Goal: Task Accomplishment & Management: Use online tool/utility

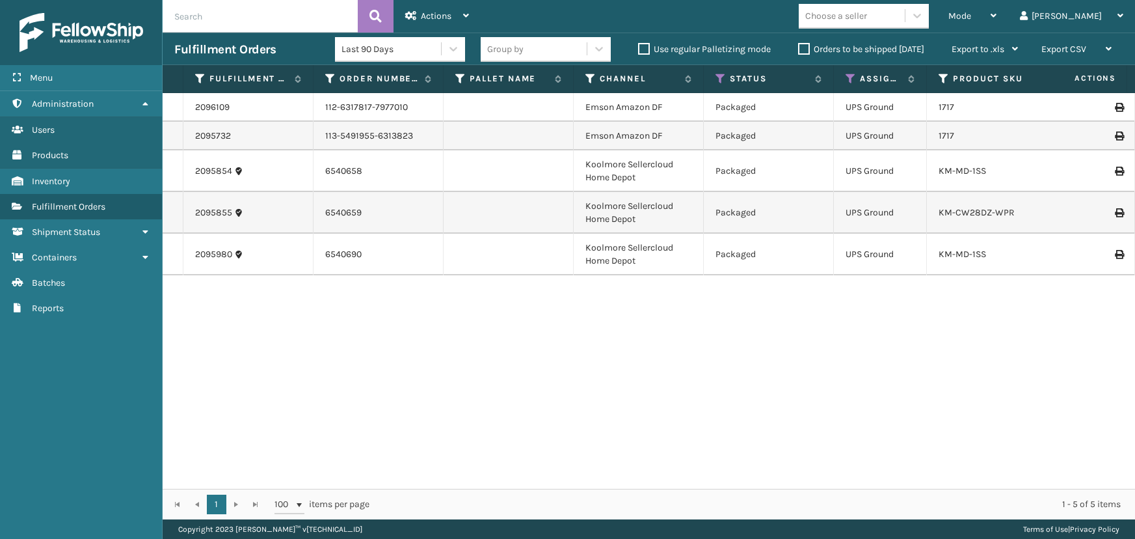
drag, startPoint x: 0, startPoint y: 0, endPoint x: 416, endPoint y: 206, distance: 464.6
click at [247, 330] on div "2096109 112-6317817-7977010 Emson Amazon DF Packaged UPS Ground 1717 [DATE] 1 F…" at bounding box center [649, 291] width 973 height 396
click at [971, 10] on span "Mode" at bounding box center [959, 15] width 23 height 11
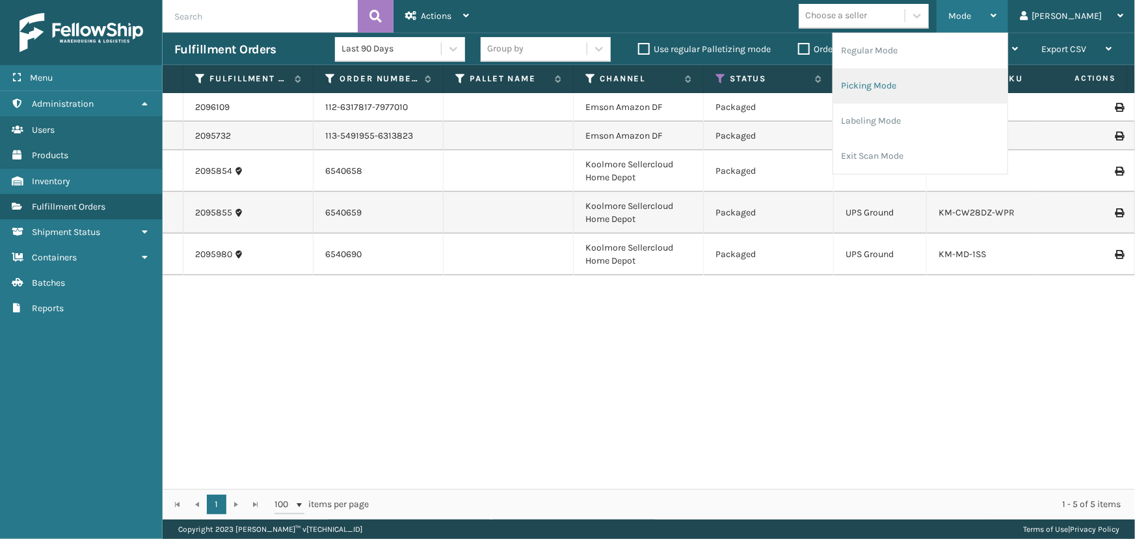
click at [961, 90] on li "Picking Mode" at bounding box center [920, 85] width 174 height 35
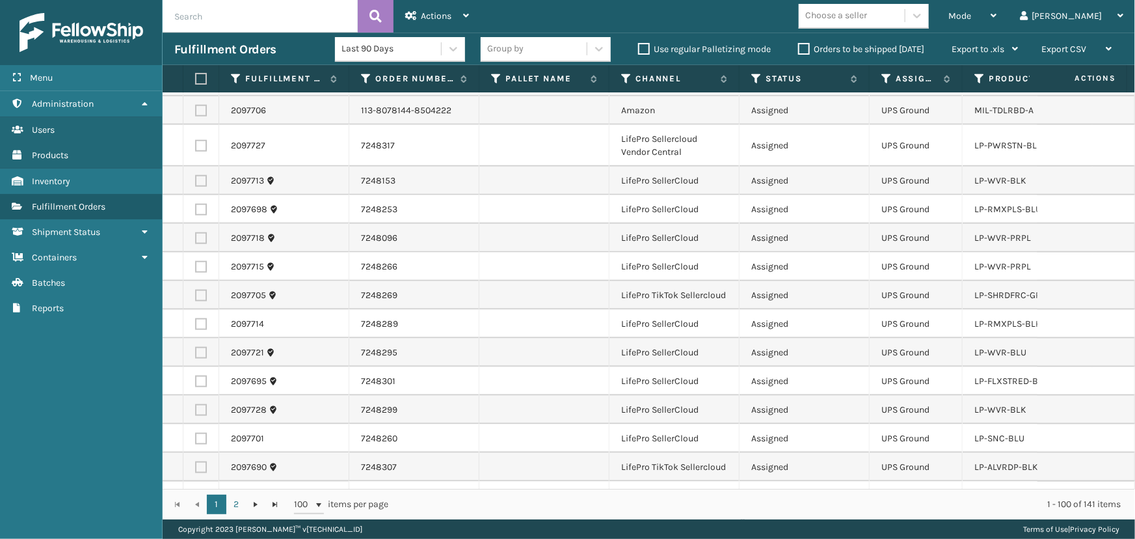
scroll to position [768, 0]
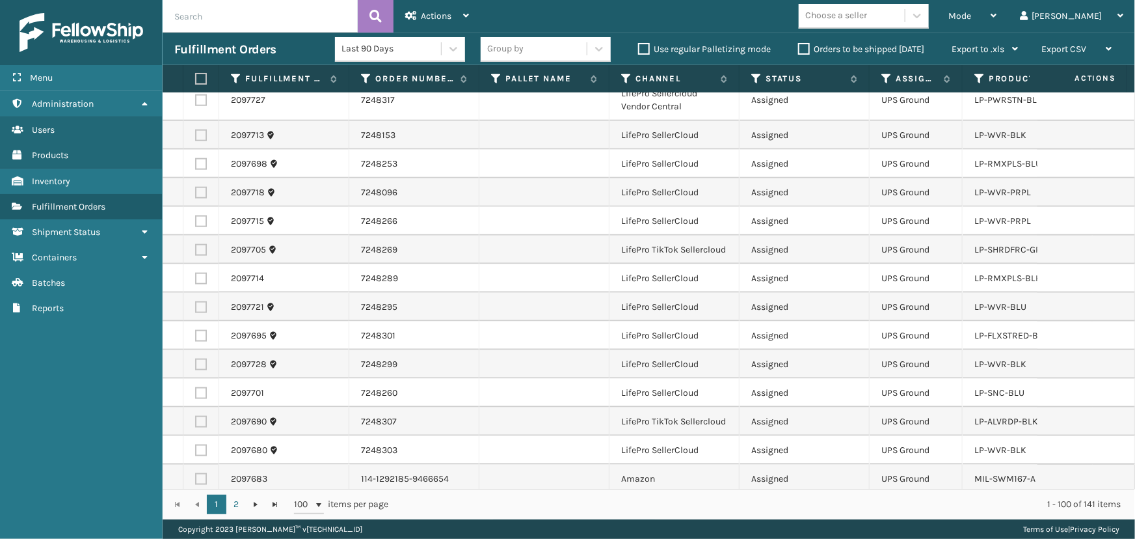
click at [867, 13] on div "Choose a seller" at bounding box center [836, 16] width 62 height 14
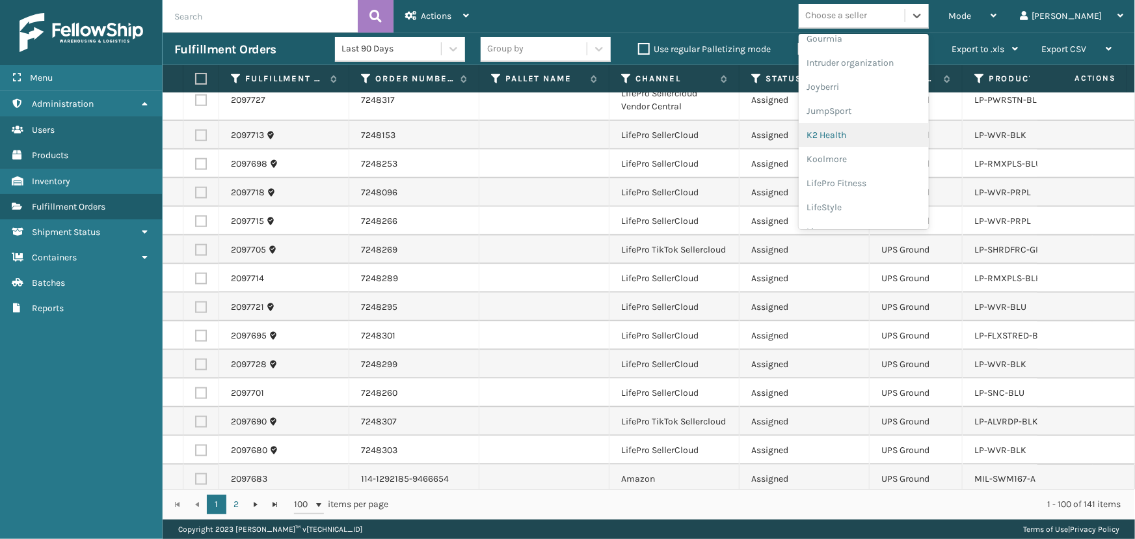
scroll to position [411, 0]
click at [883, 122] on div "LifePro Fitness" at bounding box center [864, 119] width 130 height 24
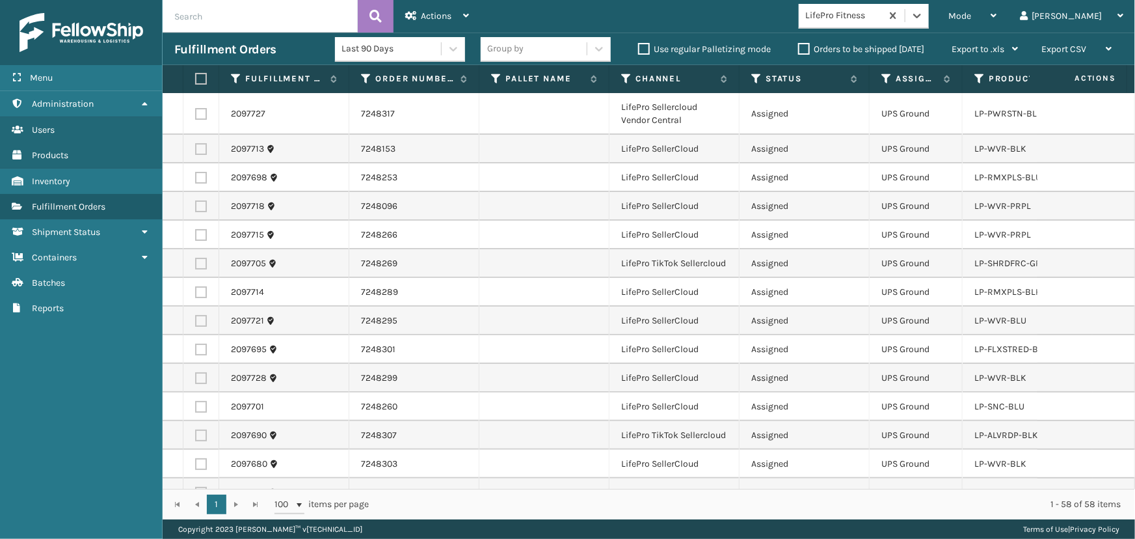
click at [197, 83] on label at bounding box center [199, 79] width 8 height 12
click at [196, 83] on input "checkbox" at bounding box center [195, 79] width 1 height 8
checkbox input "true"
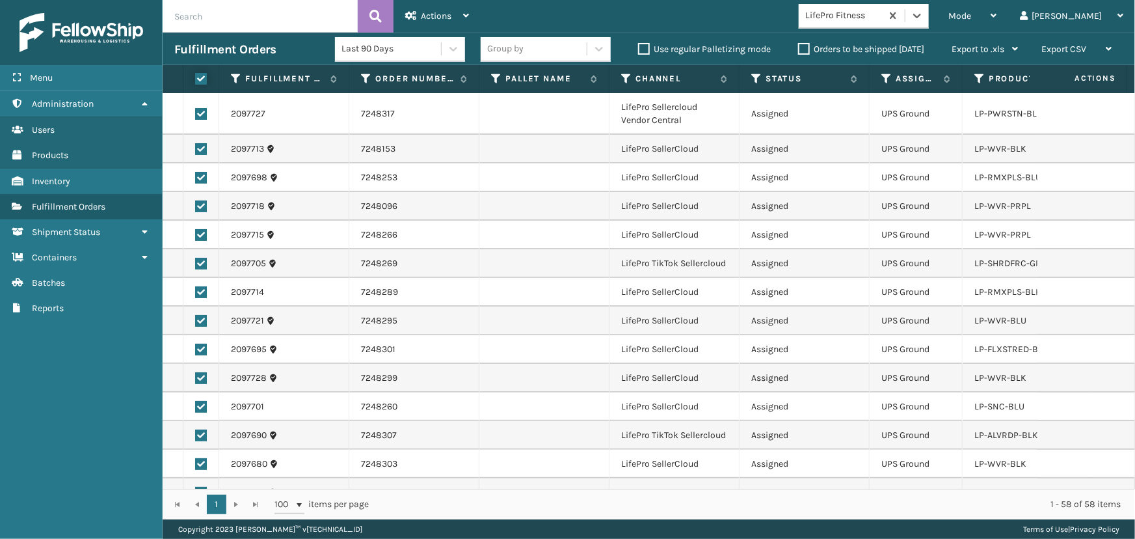
checkbox input "true"
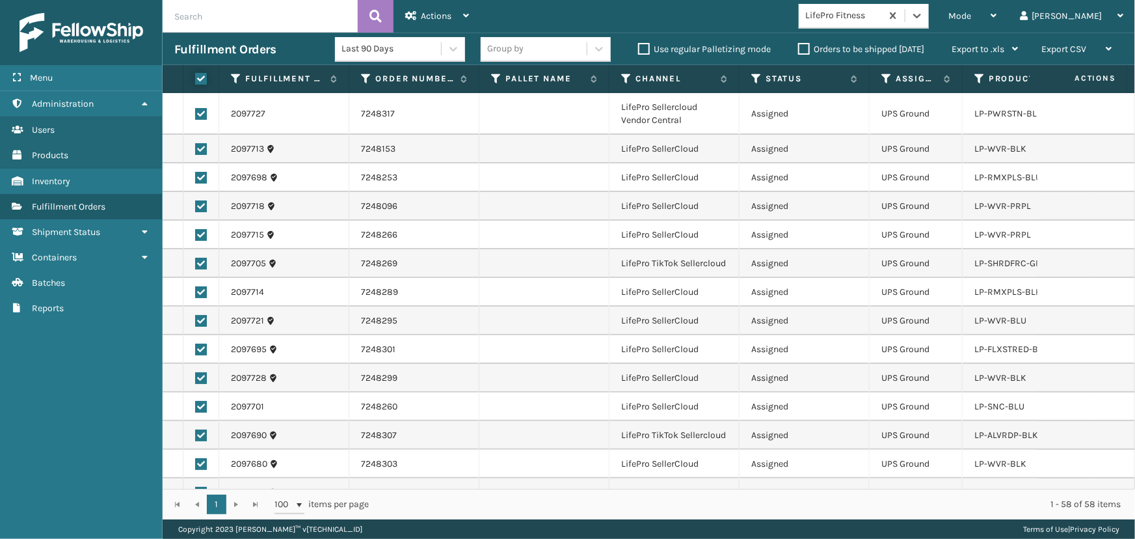
checkbox input "true"
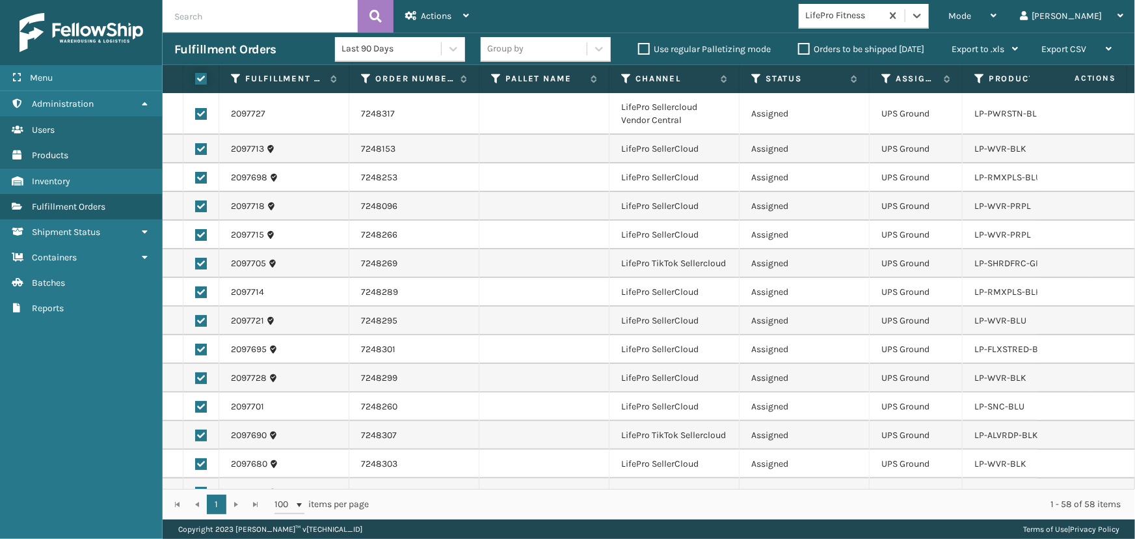
checkbox input "true"
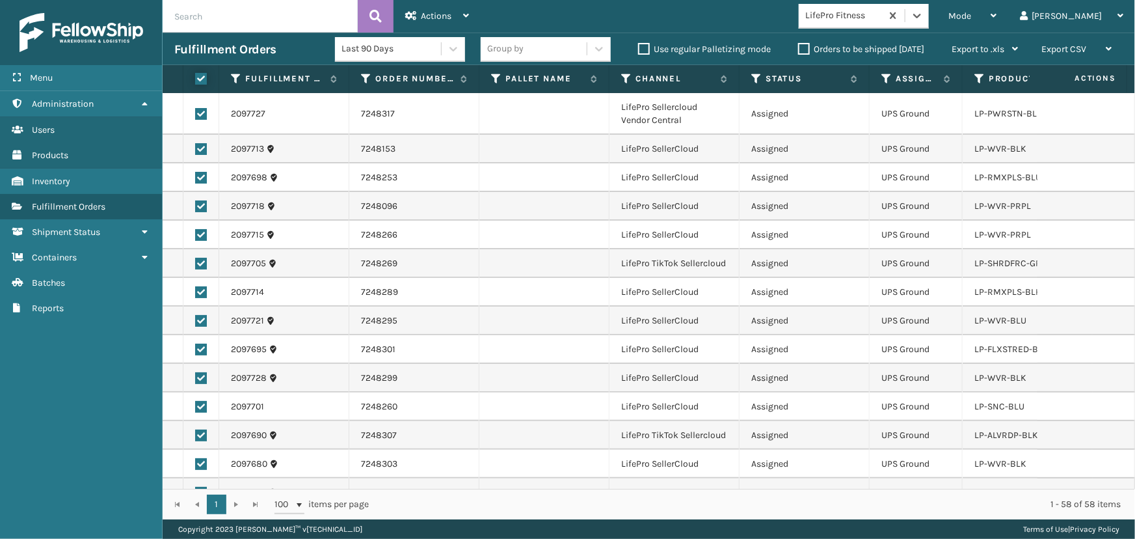
checkbox input "true"
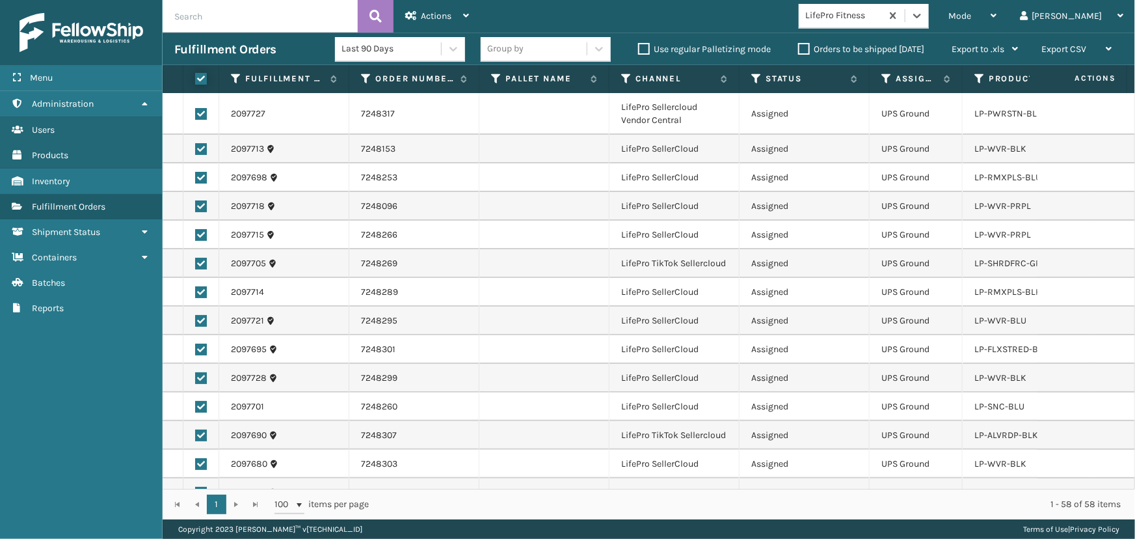
checkbox input "true"
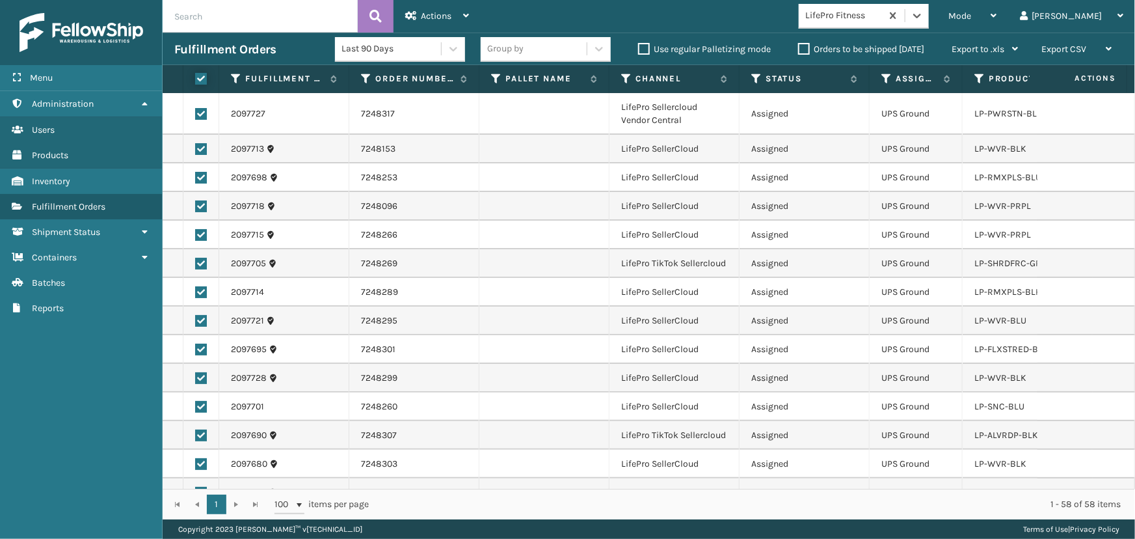
checkbox input "true"
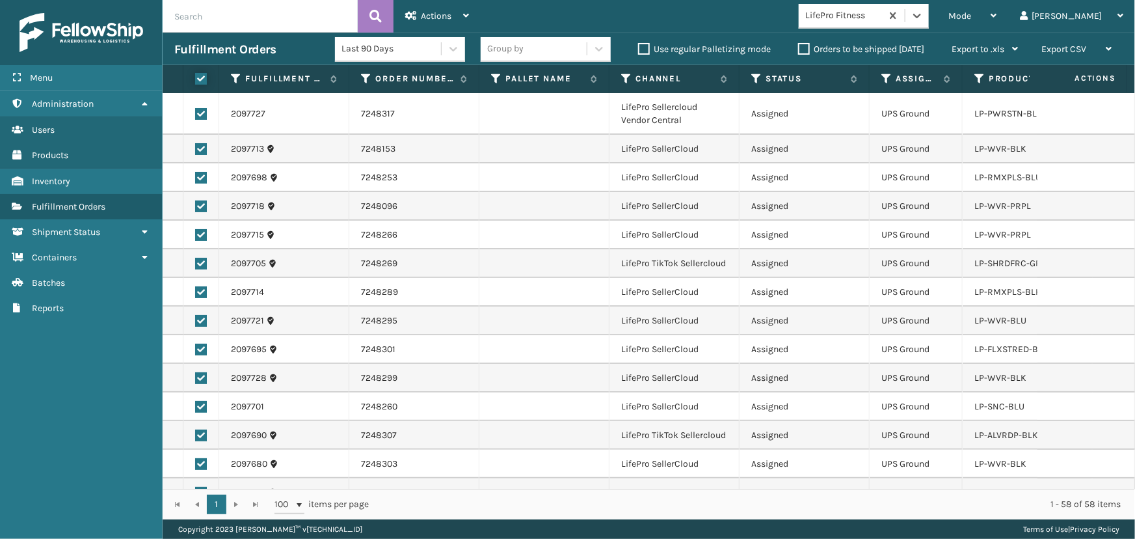
checkbox input "true"
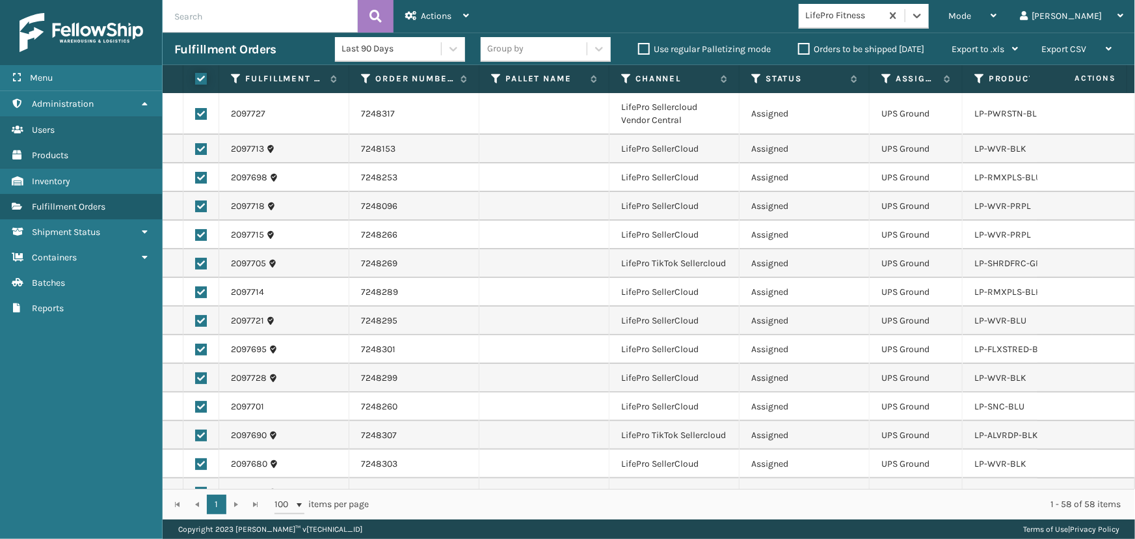
checkbox input "true"
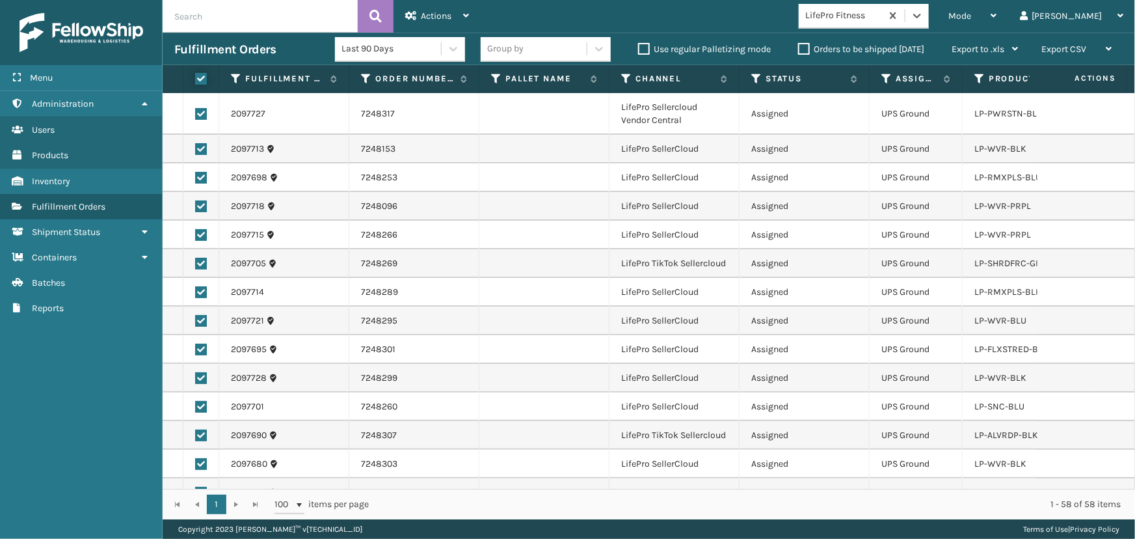
checkbox input "true"
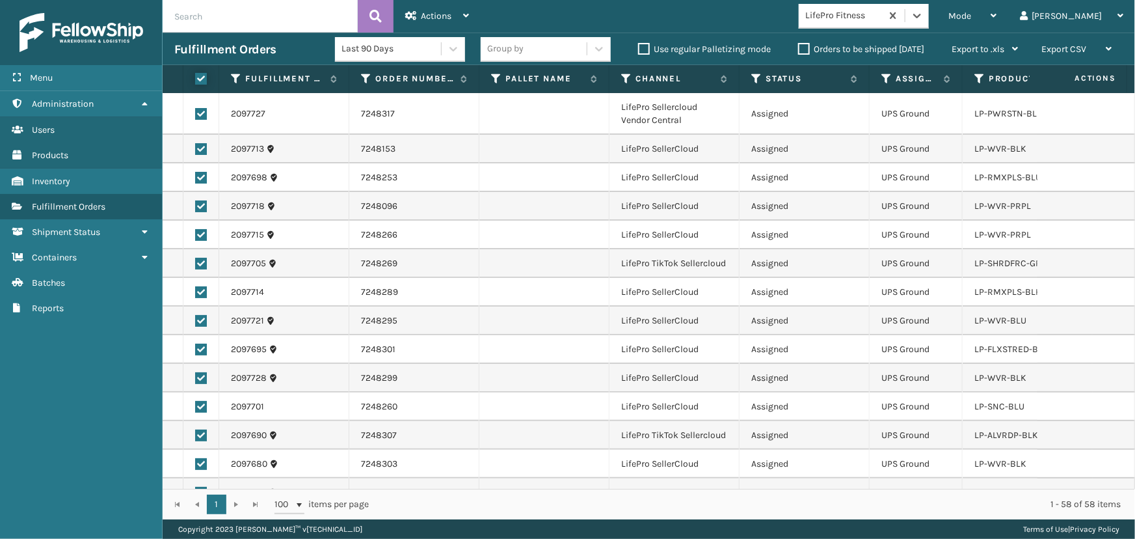
checkbox input "true"
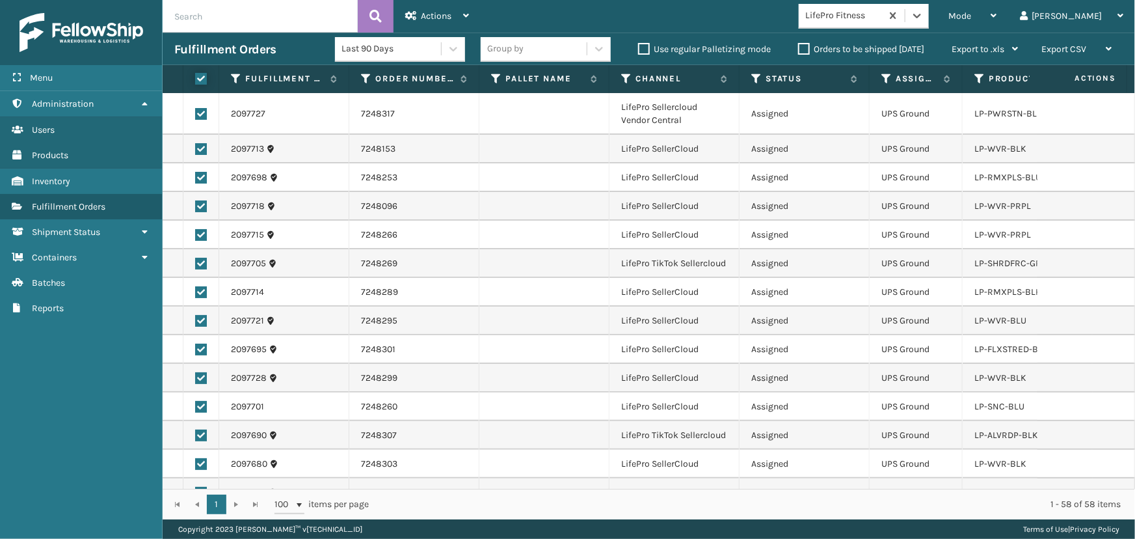
checkbox input "true"
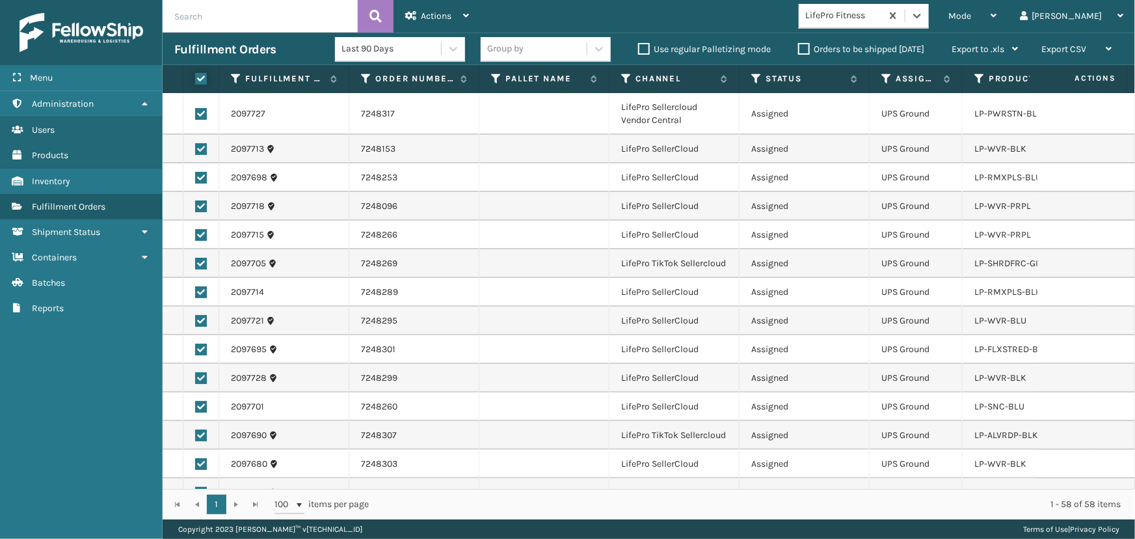
checkbox input "true"
click at [444, 5] on div "Actions" at bounding box center [437, 16] width 64 height 33
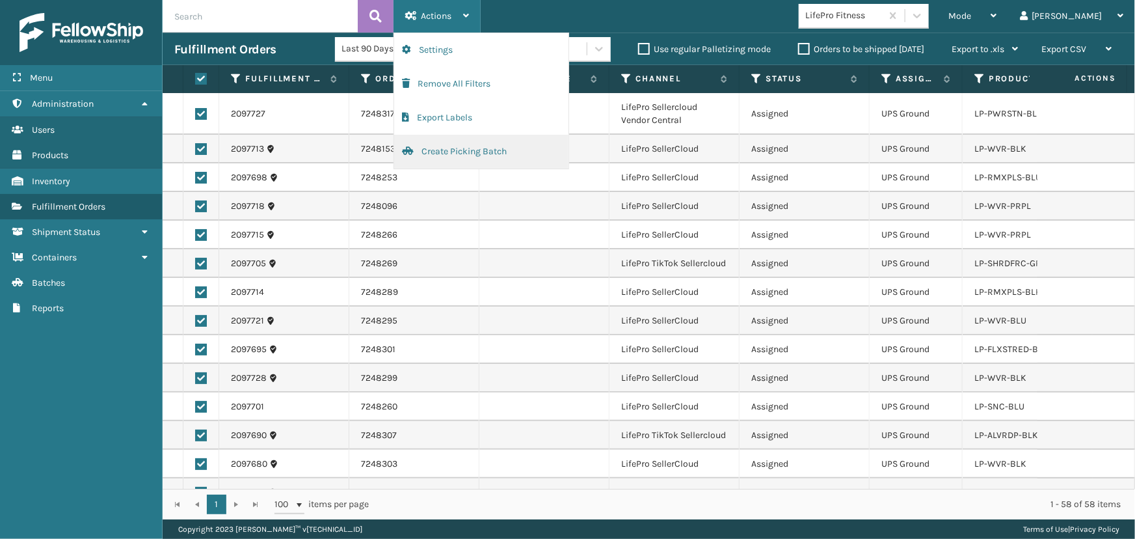
click at [477, 150] on button "Create Picking Batch" at bounding box center [481, 152] width 174 height 34
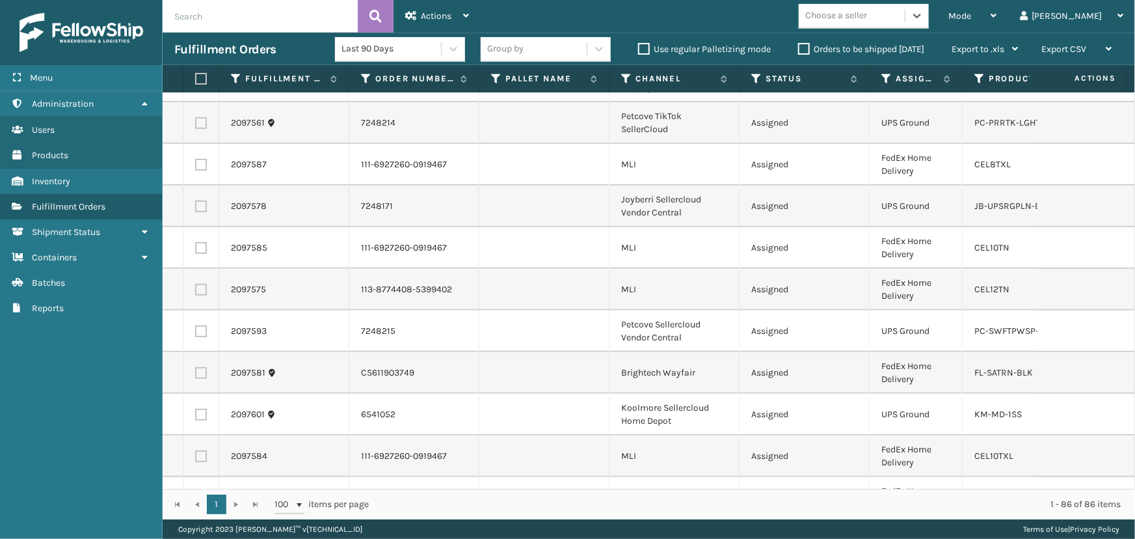
scroll to position [2906, 0]
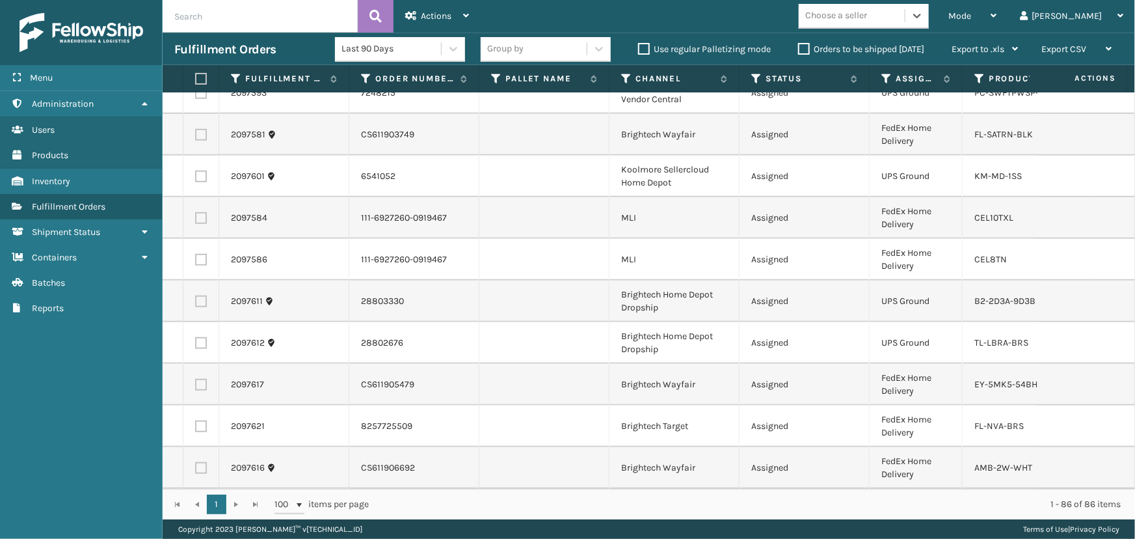
click at [905, 7] on div "Choose a seller" at bounding box center [852, 15] width 106 height 21
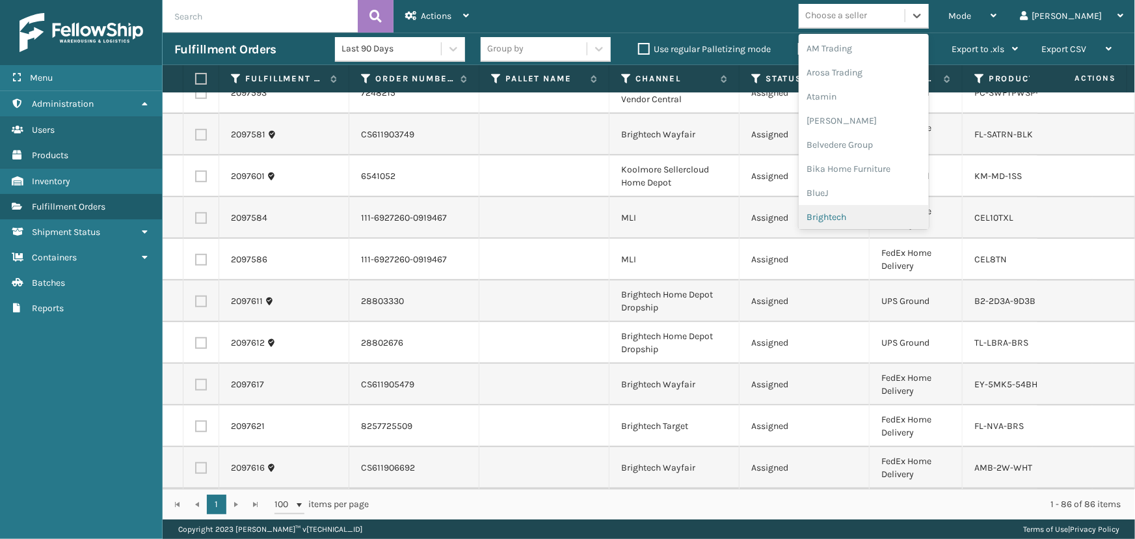
click at [890, 216] on div "Brightech" at bounding box center [864, 217] width 130 height 24
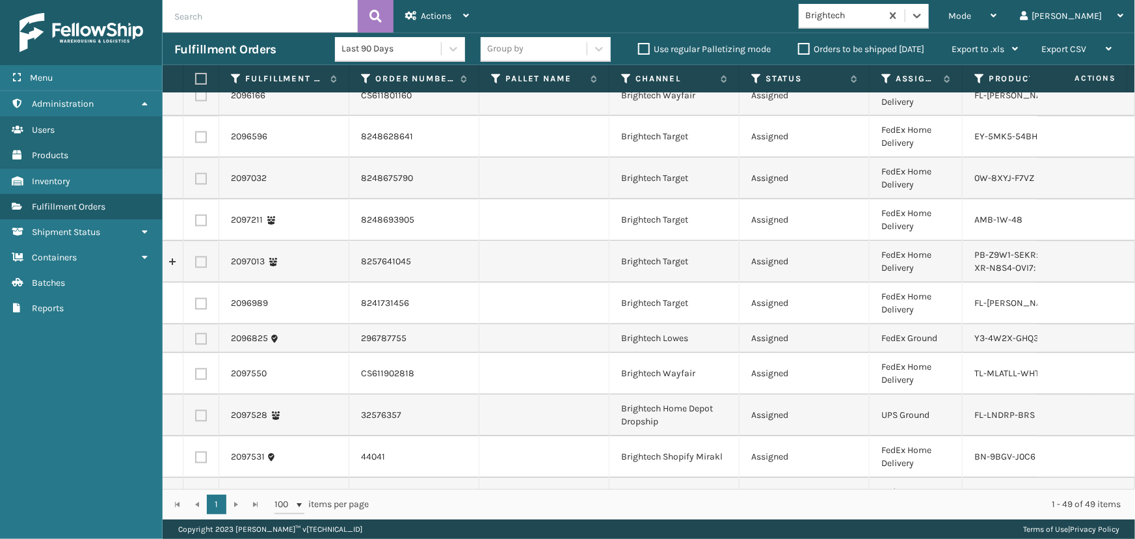
scroll to position [1360, 0]
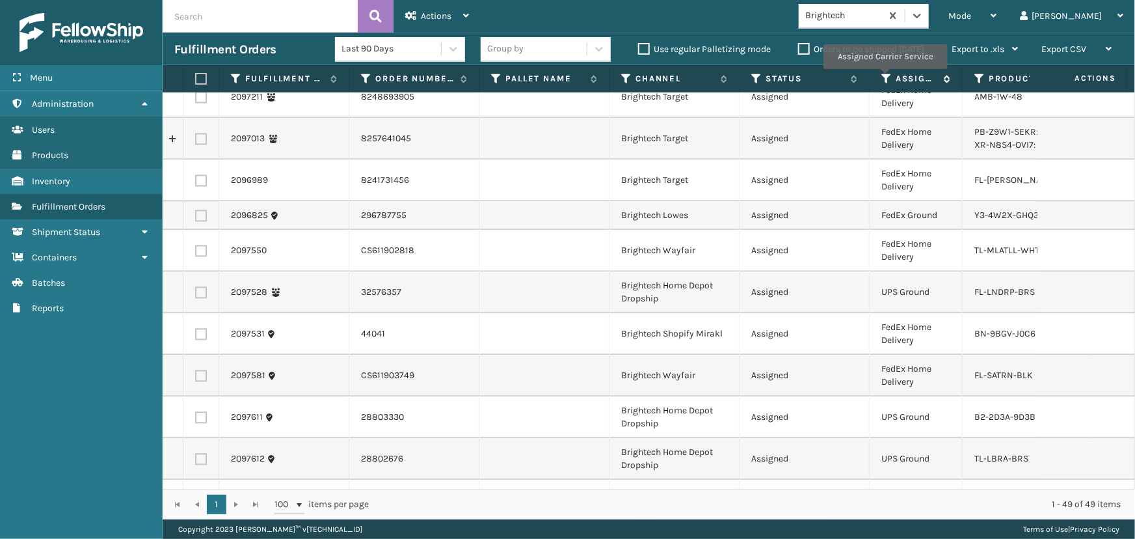
click at [885, 78] on icon at bounding box center [886, 79] width 10 height 12
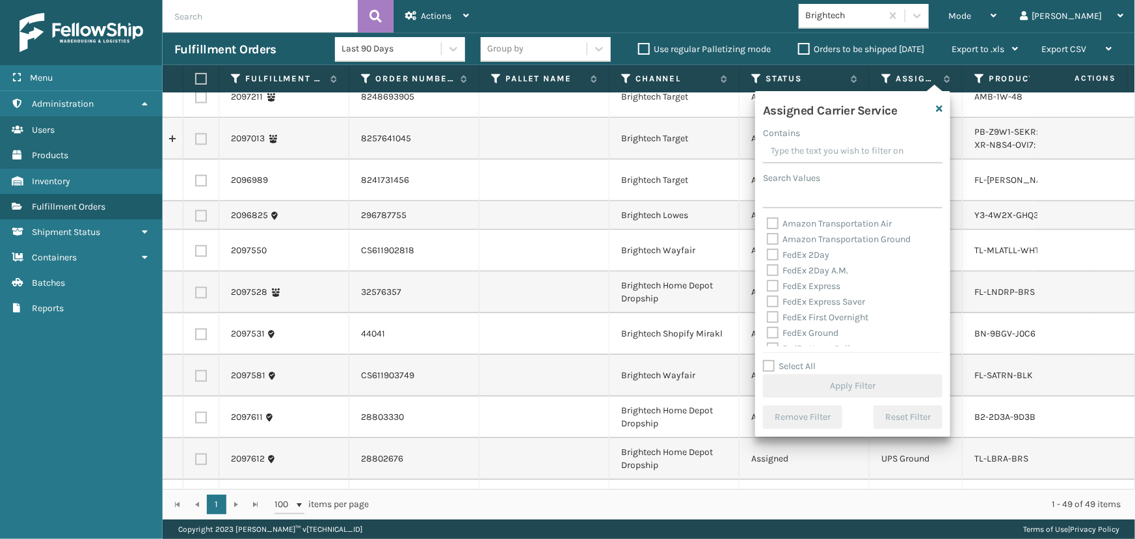
click at [820, 259] on label "FedEx 2Day" at bounding box center [798, 254] width 62 height 11
click at [768, 256] on input "FedEx 2Day" at bounding box center [767, 251] width 1 height 8
checkbox input "true"
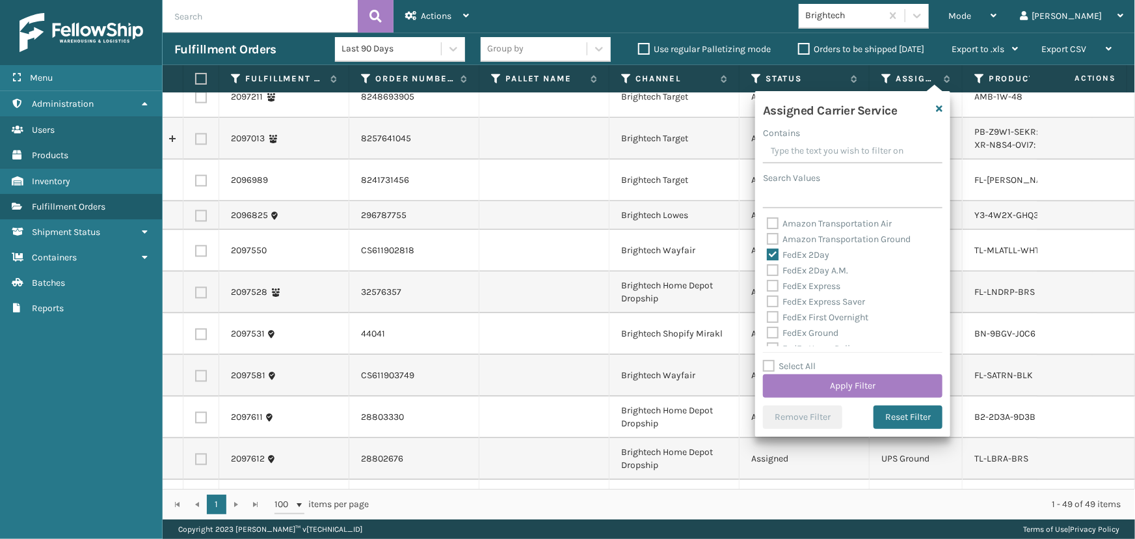
click at [818, 271] on label "FedEx 2Day A.M." at bounding box center [807, 270] width 81 height 11
click at [768, 271] on input "FedEx 2Day A.M." at bounding box center [767, 267] width 1 height 8
checkbox input "true"
click at [819, 286] on label "FedEx Express" at bounding box center [804, 285] width 74 height 11
click at [768, 286] on input "FedEx Express" at bounding box center [767, 282] width 1 height 8
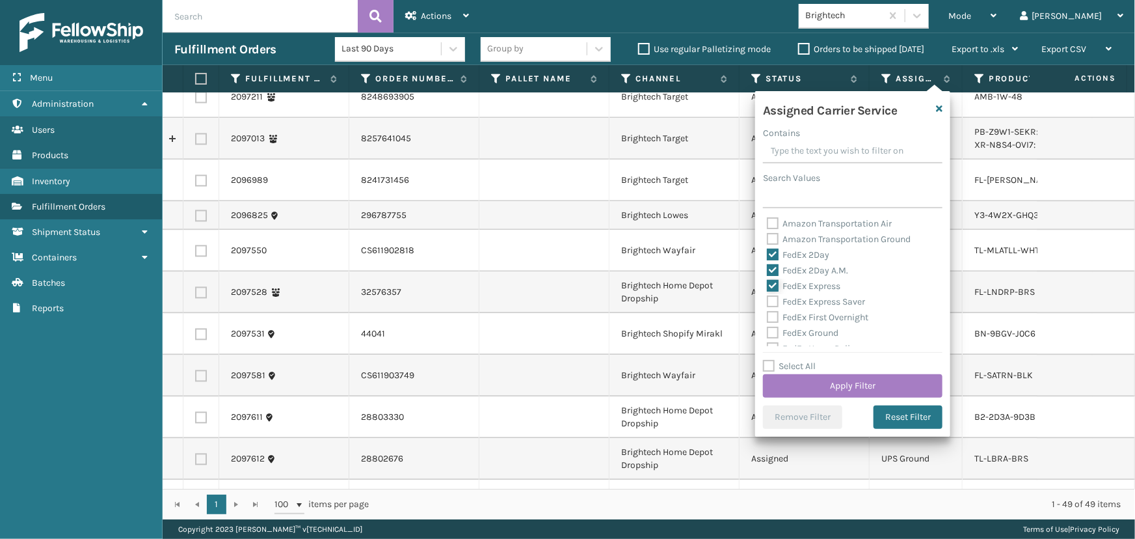
checkbox input "true"
click at [823, 303] on label "FedEx Express Saver" at bounding box center [816, 301] width 98 height 11
click at [768, 302] on input "FedEx Express Saver" at bounding box center [767, 298] width 1 height 8
checkbox input "true"
click at [826, 318] on label "FedEx First Overnight" at bounding box center [817, 317] width 101 height 11
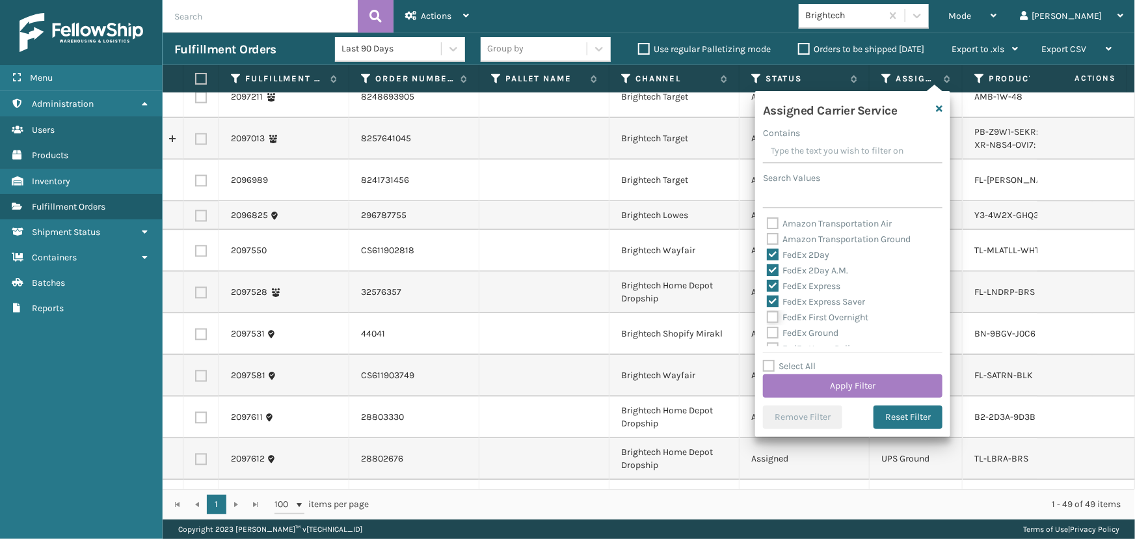
click at [768, 318] on input "FedEx First Overnight" at bounding box center [767, 314] width 1 height 8
checkbox input "true"
click at [826, 330] on label "FedEx Ground" at bounding box center [803, 332] width 72 height 11
click at [768, 330] on input "FedEx Ground" at bounding box center [767, 329] width 1 height 8
checkbox input "true"
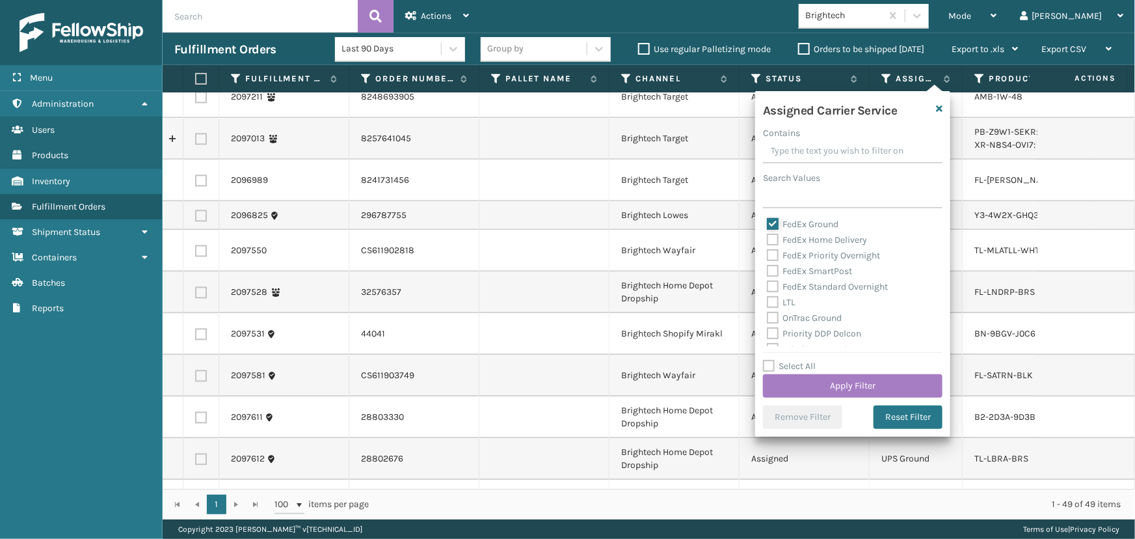
scroll to position [118, 0]
click at [798, 235] on div "FedEx Home Delivery" at bounding box center [853, 231] width 172 height 16
click at [797, 232] on label "FedEx Home Delivery" at bounding box center [817, 230] width 100 height 11
click at [768, 232] on input "FedEx Home Delivery" at bounding box center [767, 227] width 1 height 8
checkbox input "true"
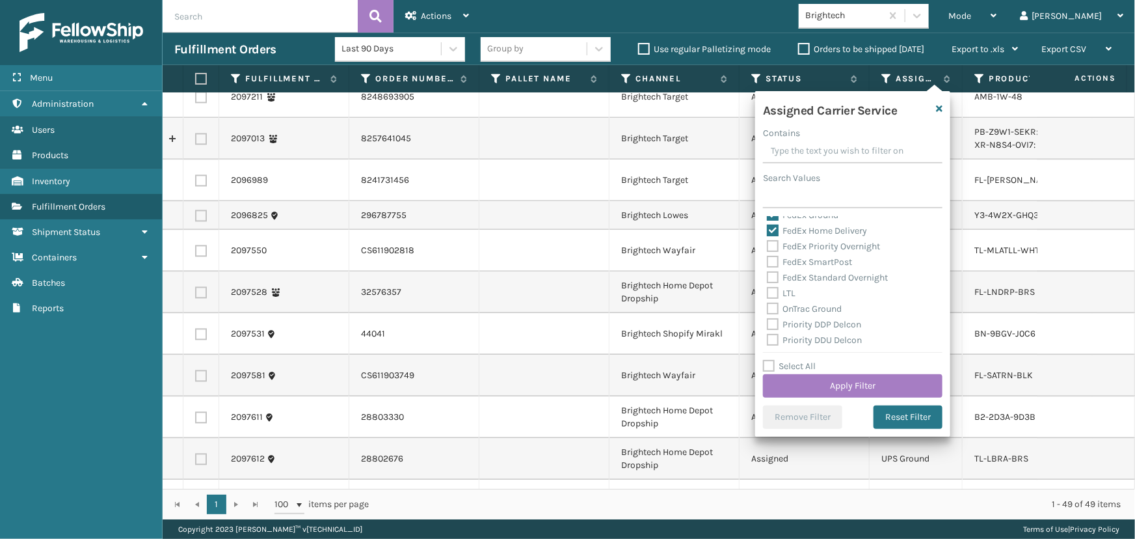
click at [797, 245] on label "FedEx Priority Overnight" at bounding box center [823, 246] width 113 height 11
click at [768, 245] on input "FedEx Priority Overnight" at bounding box center [767, 243] width 1 height 8
checkbox input "true"
click at [806, 260] on label "FedEx SmartPost" at bounding box center [809, 261] width 85 height 11
click at [768, 260] on input "FedEx SmartPost" at bounding box center [767, 258] width 1 height 8
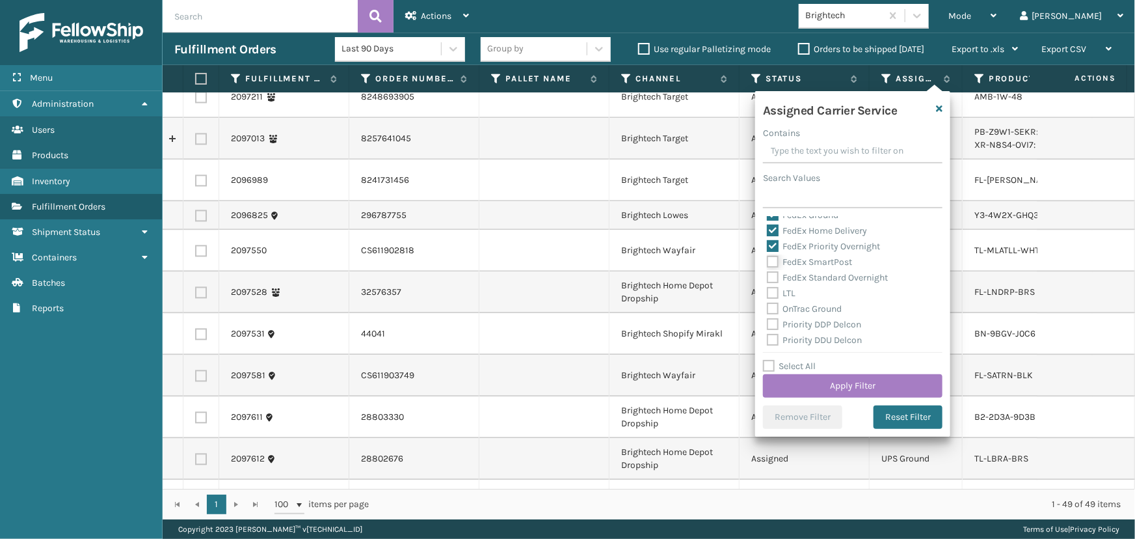
checkbox input "true"
click at [808, 278] on label "FedEx Standard Overnight" at bounding box center [827, 277] width 121 height 11
click at [768, 278] on input "FedEx Standard Overnight" at bounding box center [767, 274] width 1 height 8
checkbox input "true"
click at [870, 381] on button "Apply Filter" at bounding box center [853, 385] width 180 height 23
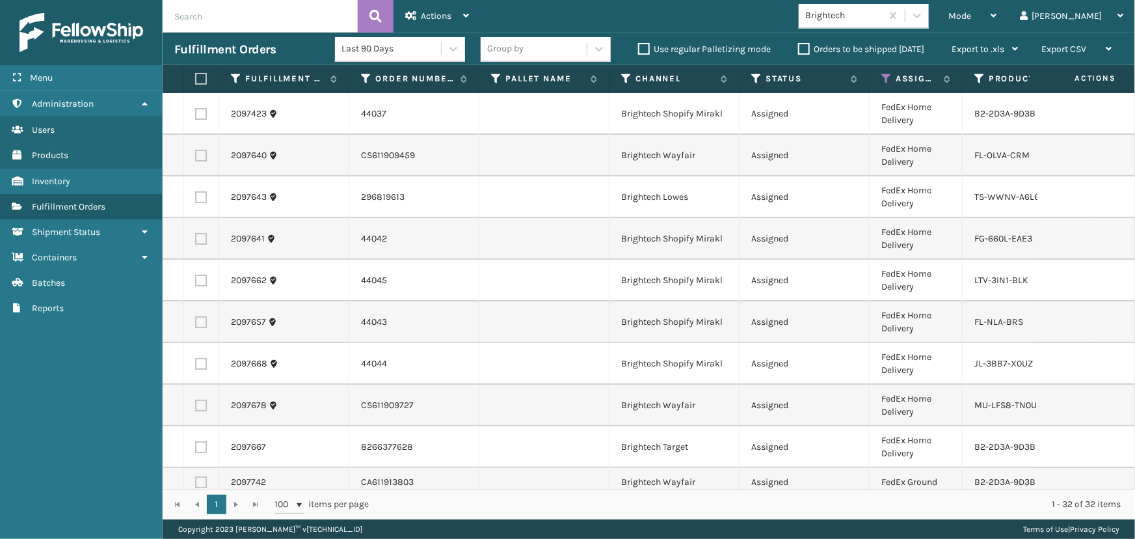
click at [200, 73] on label at bounding box center [199, 79] width 8 height 12
click at [196, 75] on input "checkbox" at bounding box center [195, 79] width 1 height 8
checkbox input "true"
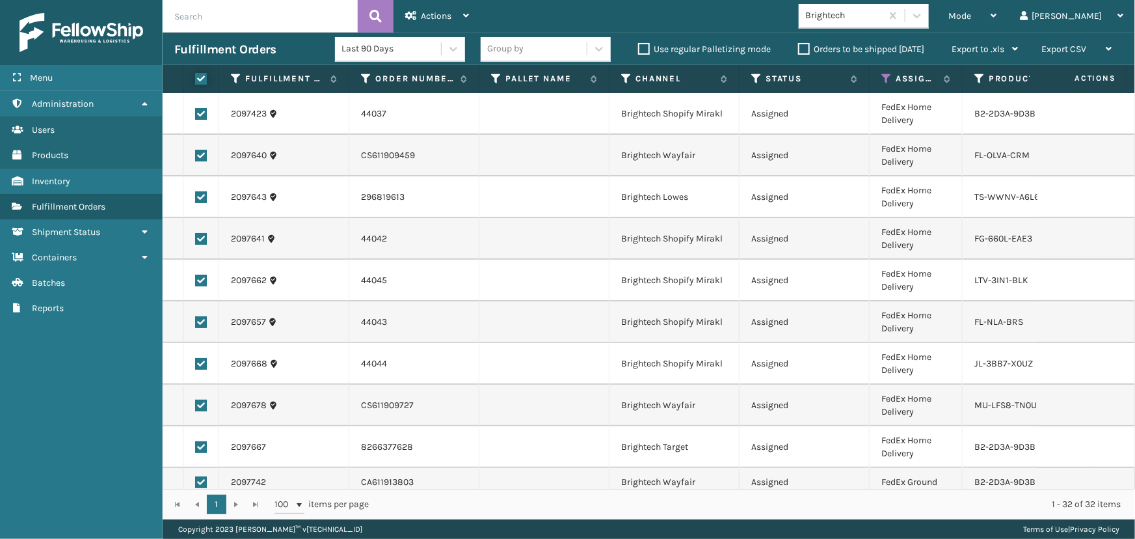
checkbox input "true"
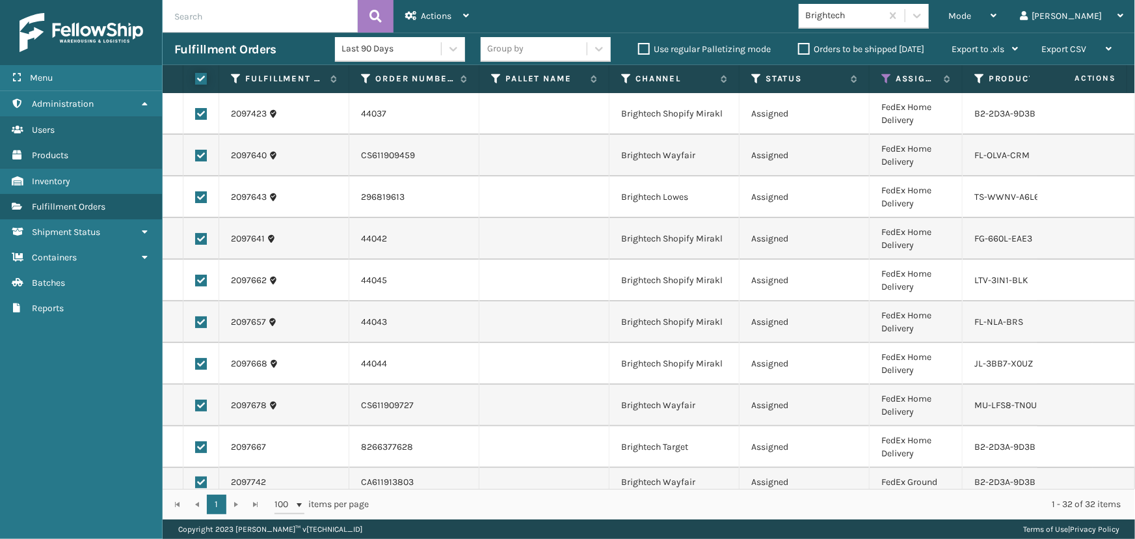
checkbox input "true"
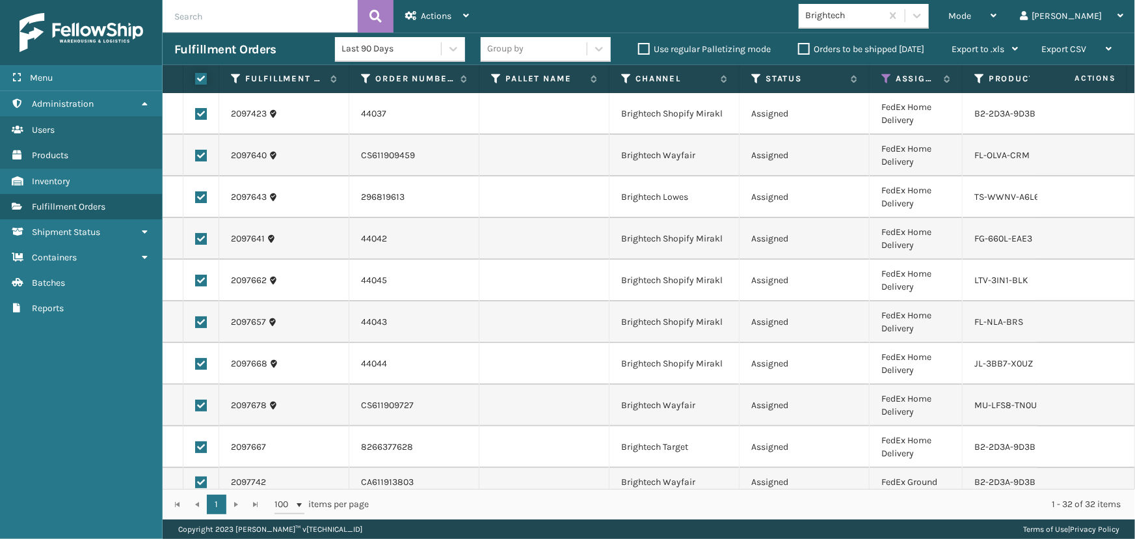
checkbox input "true"
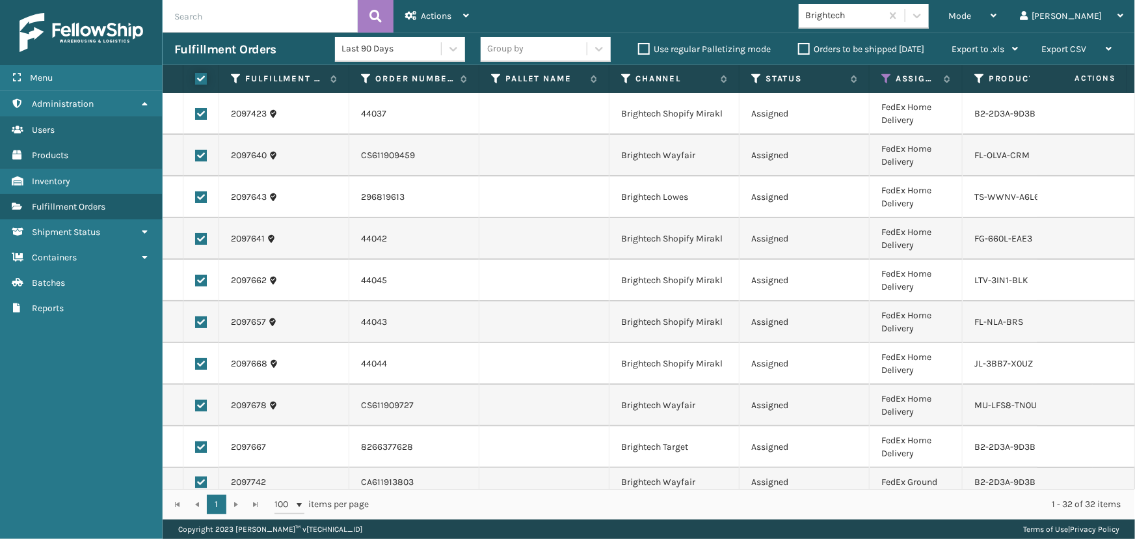
checkbox input "true"
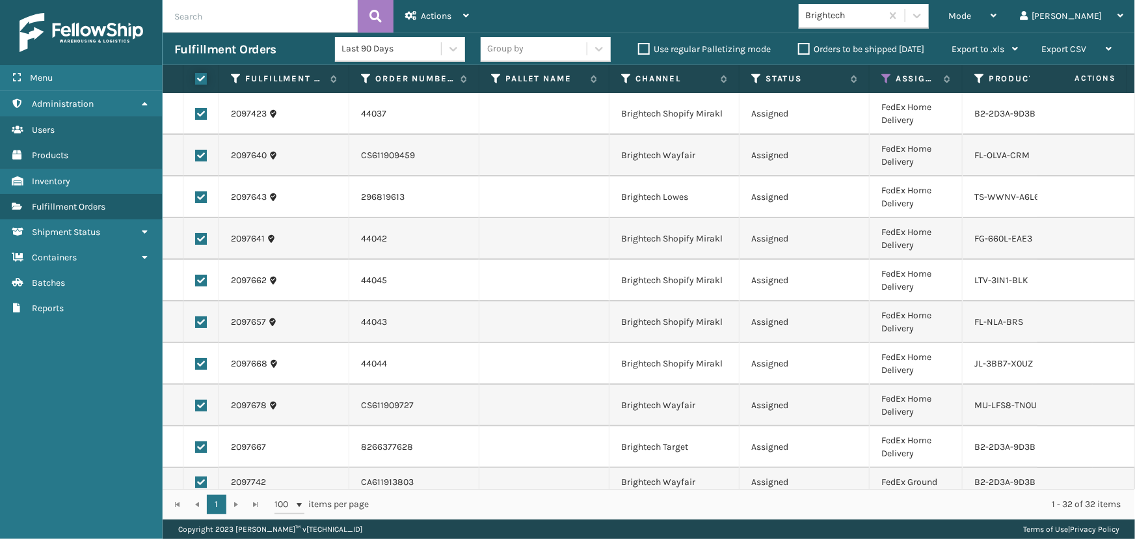
checkbox input "true"
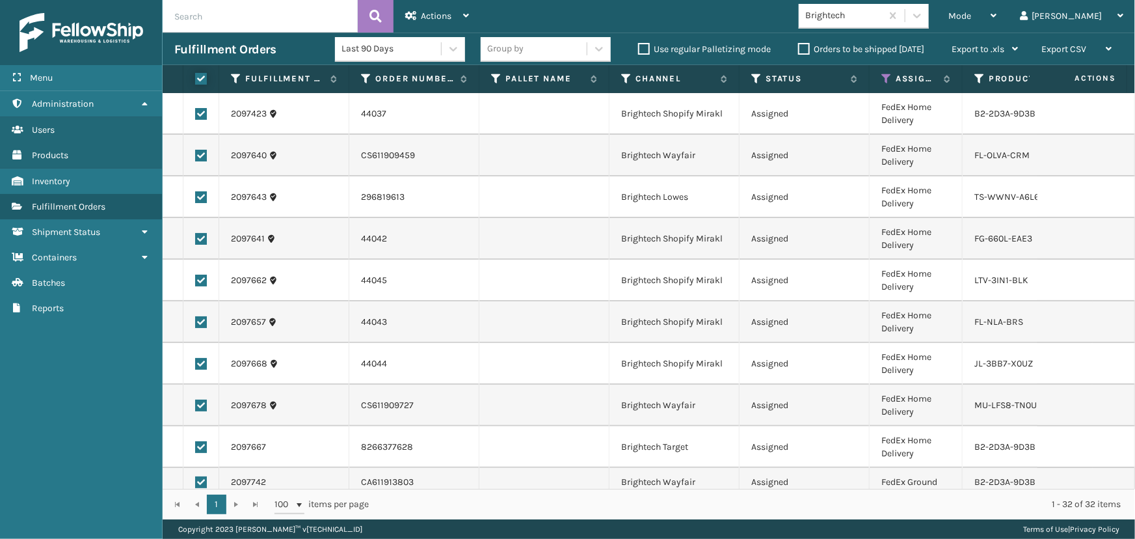
checkbox input "true"
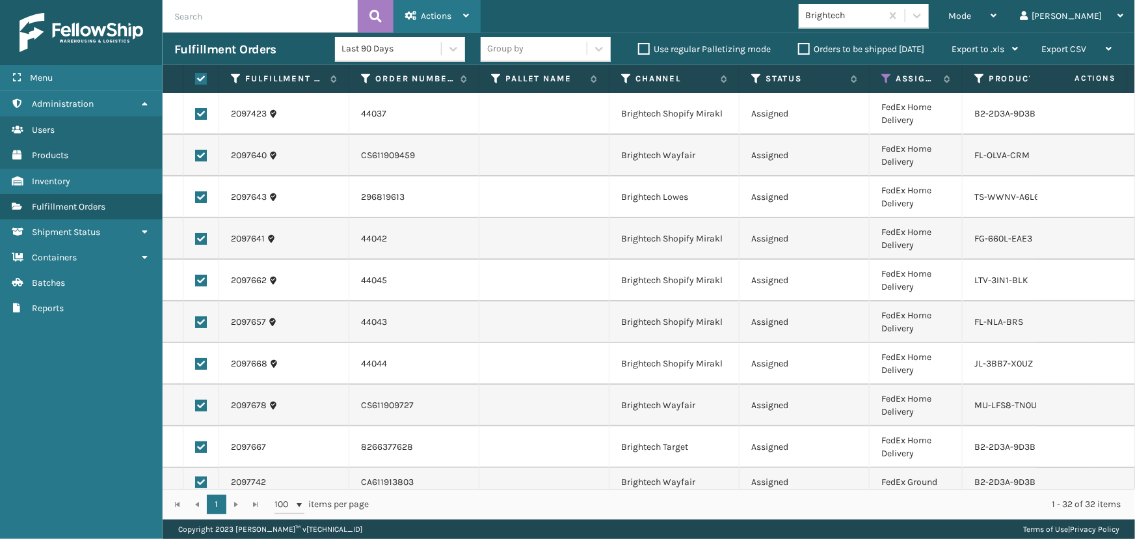
click at [429, 12] on span "Actions" at bounding box center [436, 15] width 31 height 11
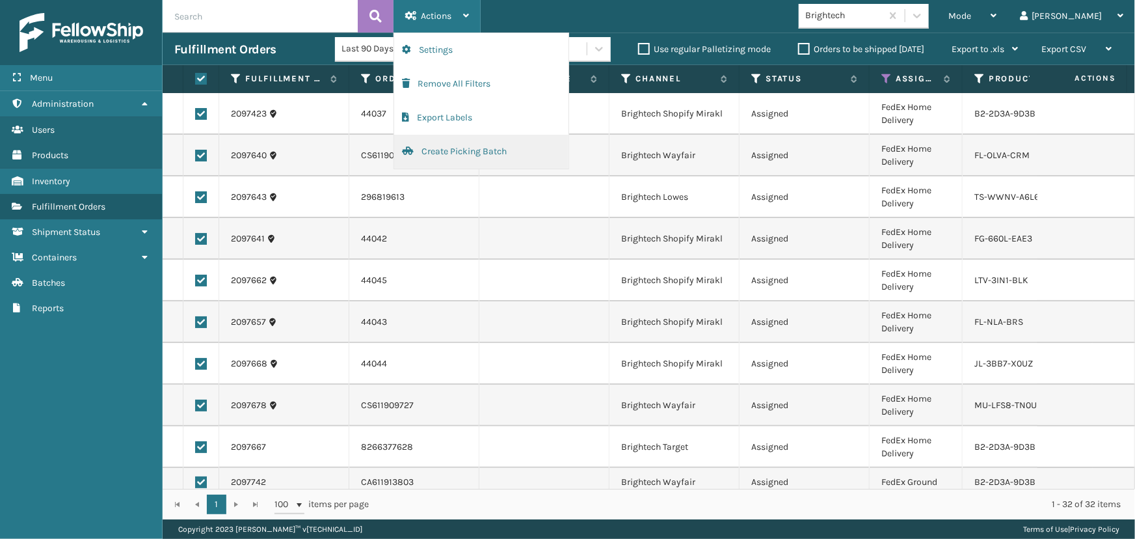
click at [445, 156] on button "Create Picking Batch" at bounding box center [481, 152] width 174 height 34
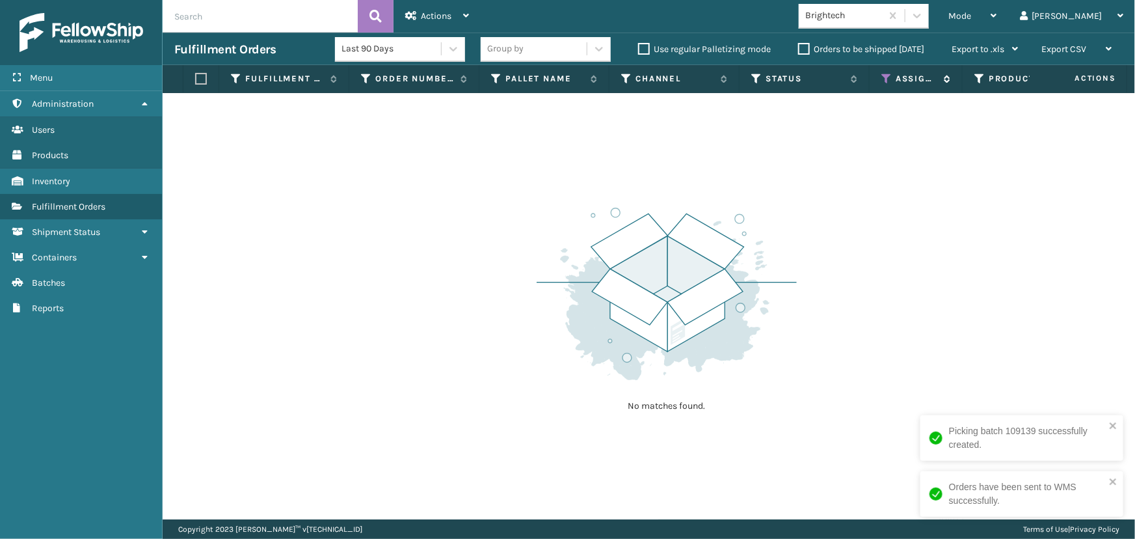
click at [887, 81] on icon at bounding box center [886, 79] width 10 height 12
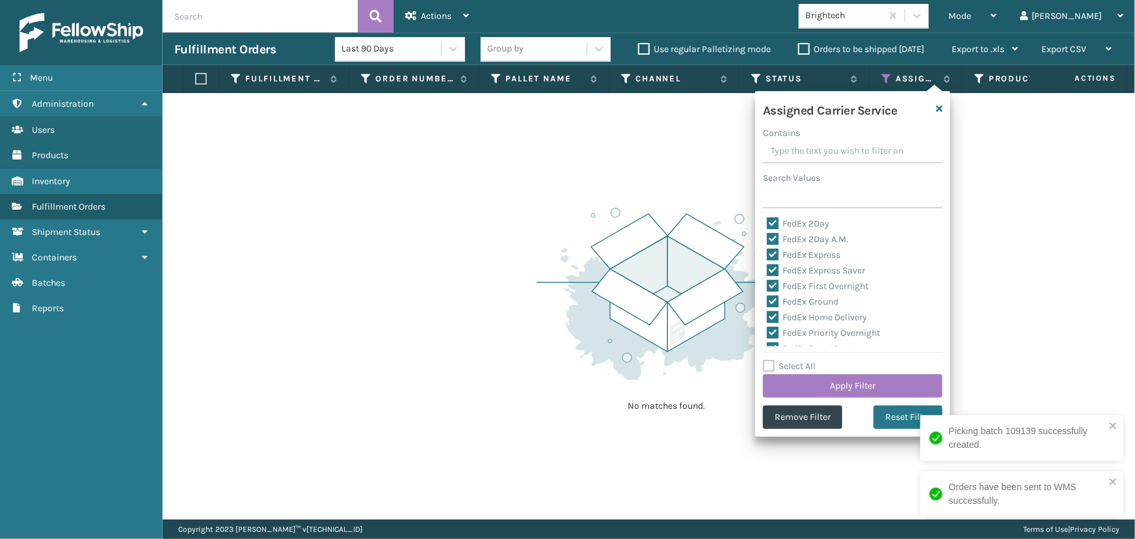
click at [797, 362] on label "Select All" at bounding box center [789, 365] width 53 height 11
click at [797, 360] on input "Select All" at bounding box center [860, 358] width 195 height 1
checkbox input "true"
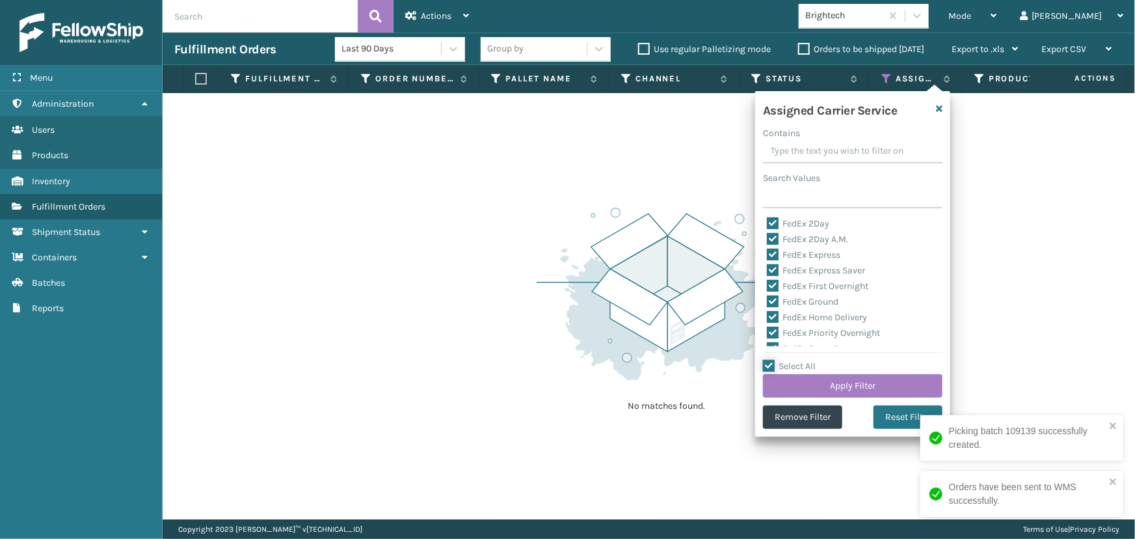
checkbox input "true"
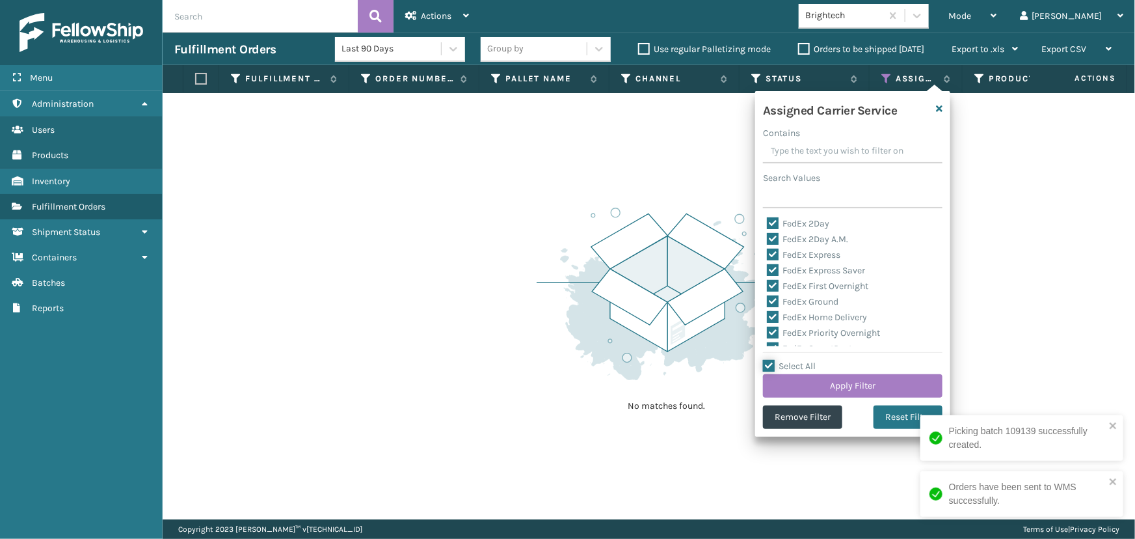
checkbox input "true"
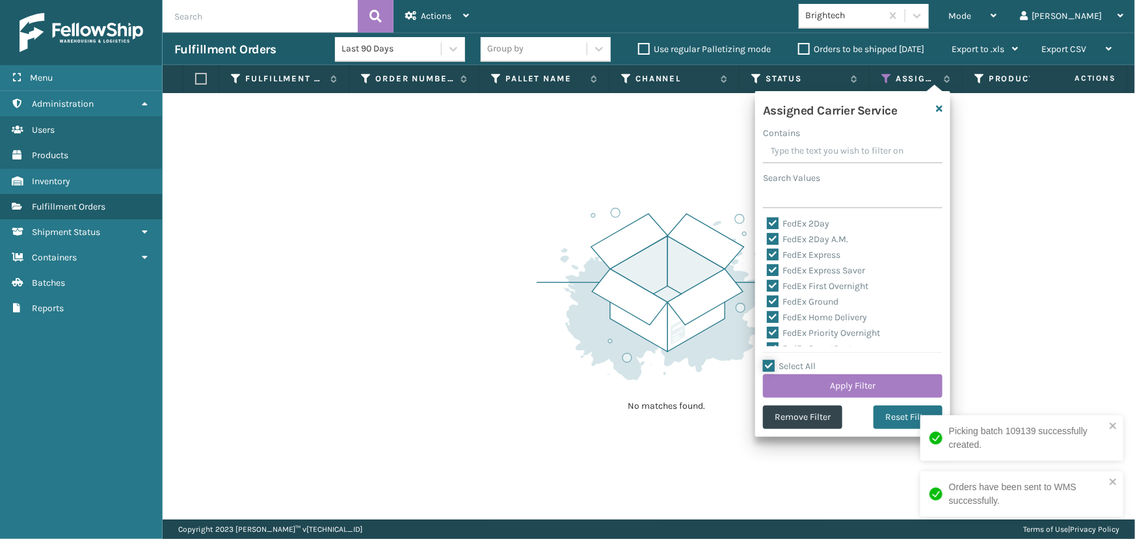
checkbox input "true"
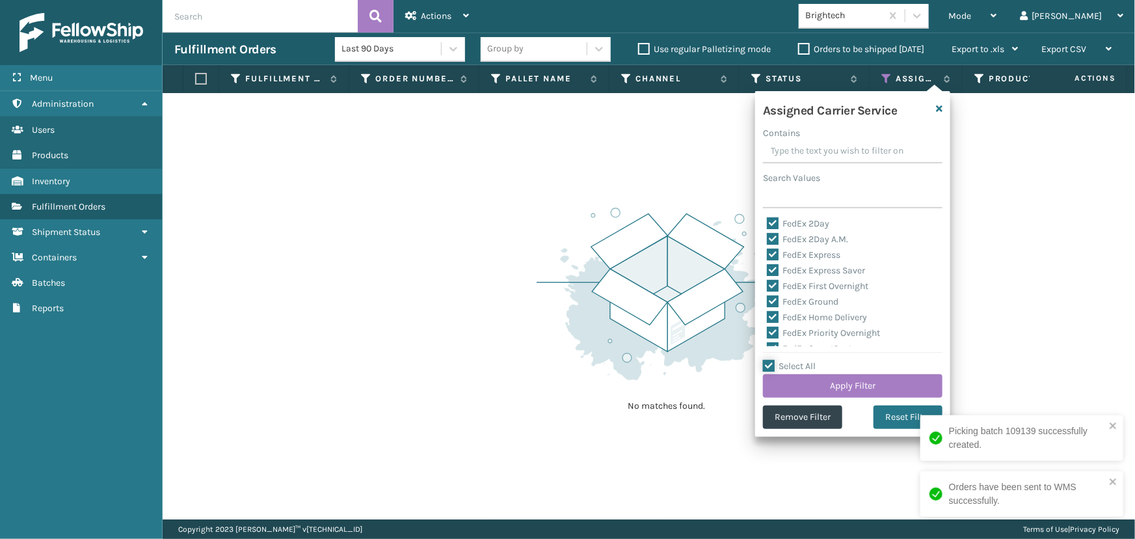
checkbox input "true"
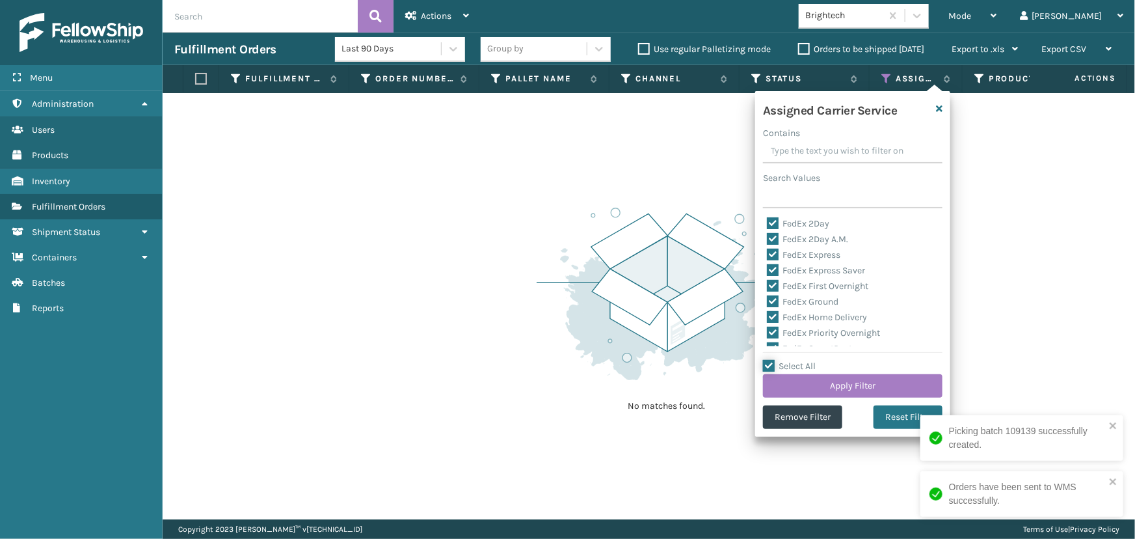
checkbox input "true"
click at [797, 360] on label "Select All" at bounding box center [789, 365] width 53 height 11
click at [797, 360] on input "Select All" at bounding box center [860, 358] width 195 height 1
checkbox input "false"
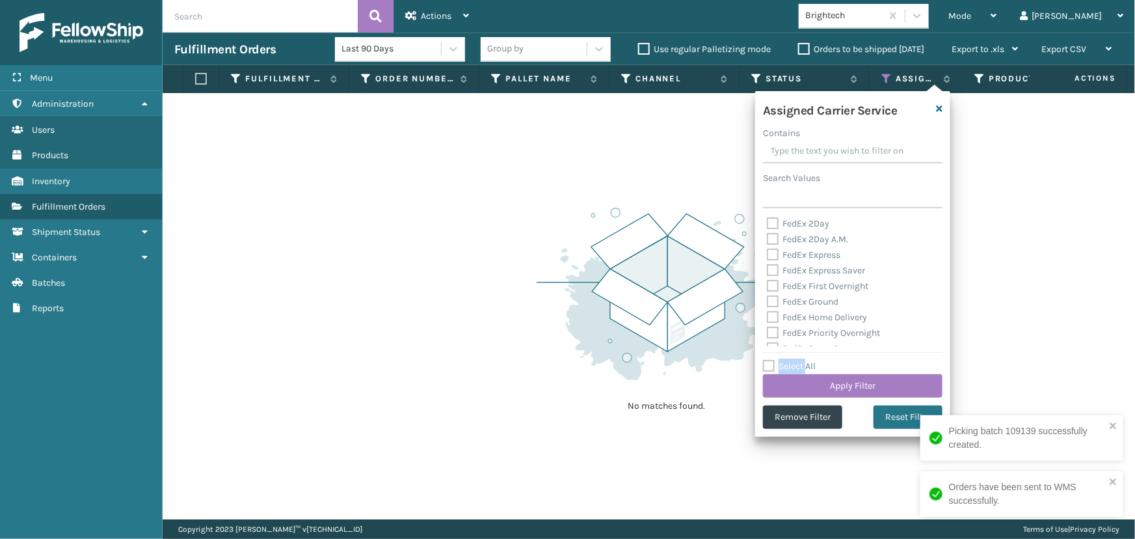
checkbox input "false"
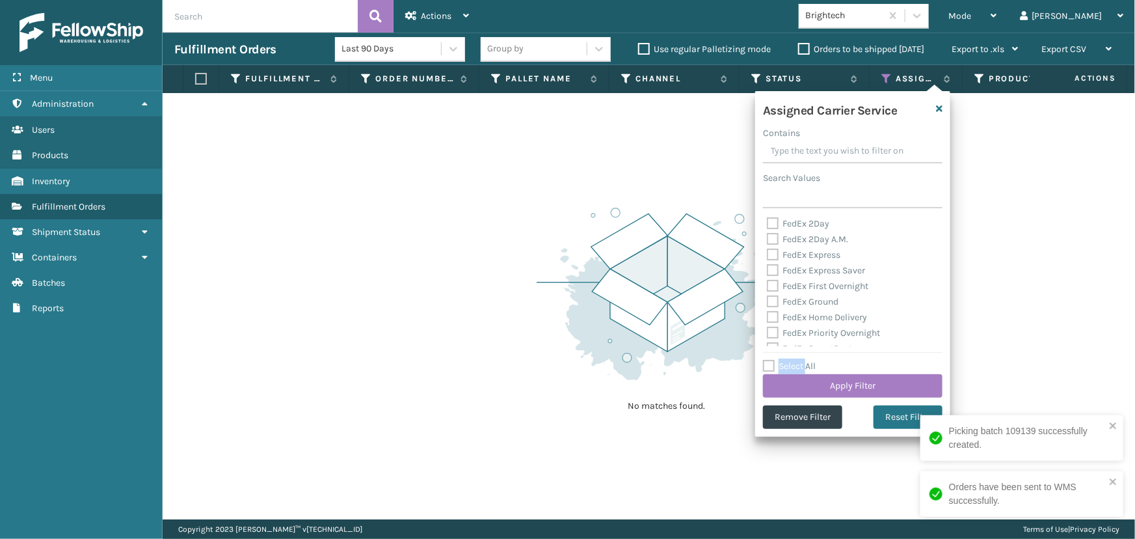
checkbox input "false"
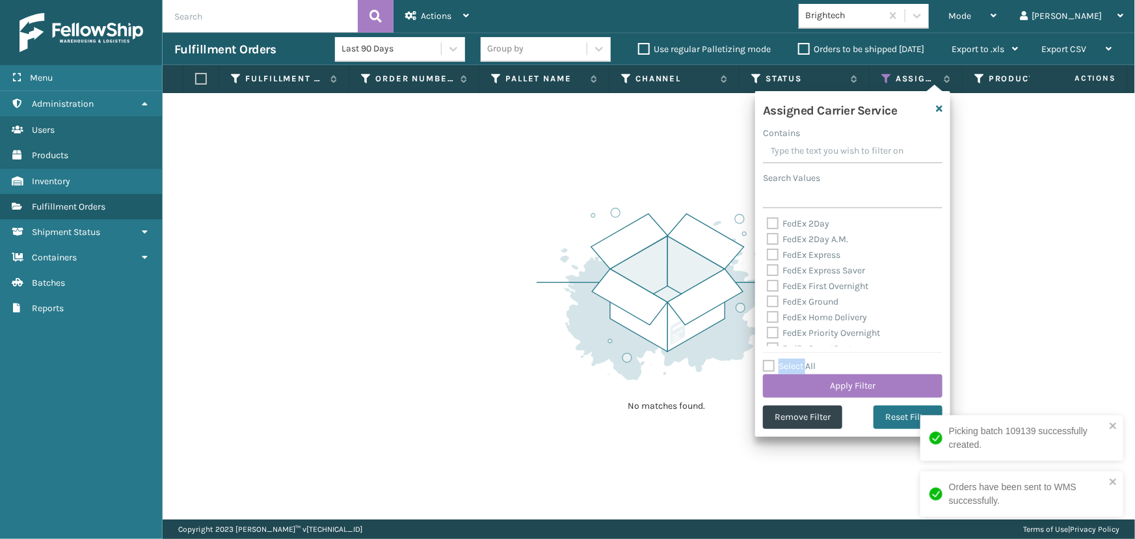
checkbox input "false"
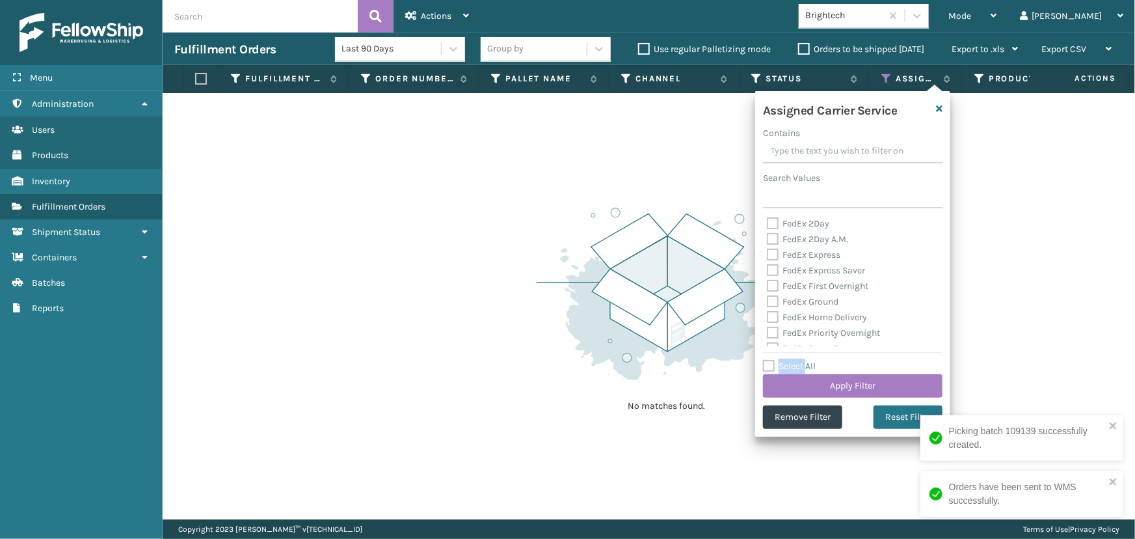
checkbox input "false"
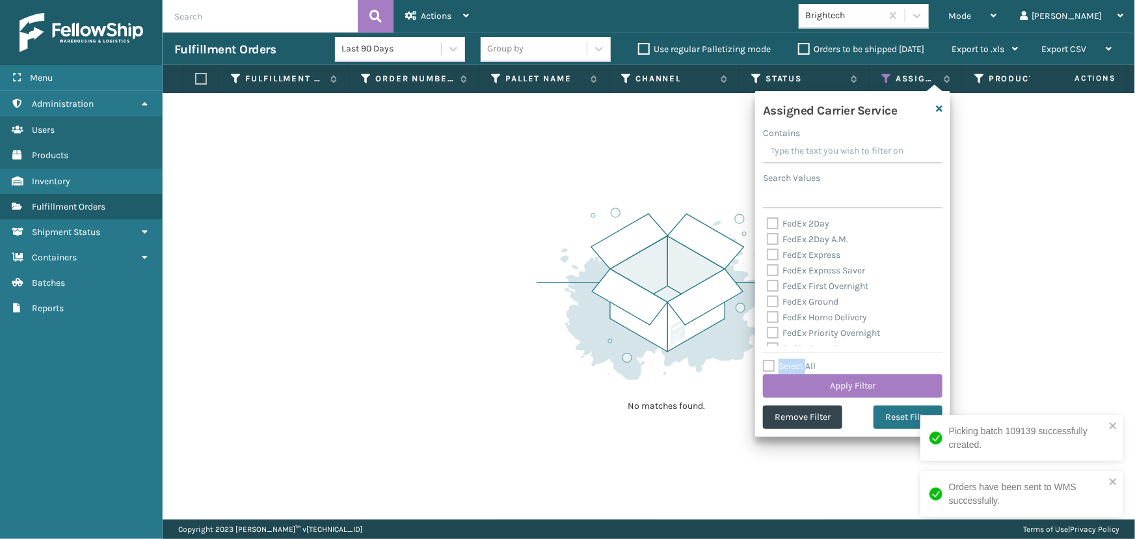
checkbox input "false"
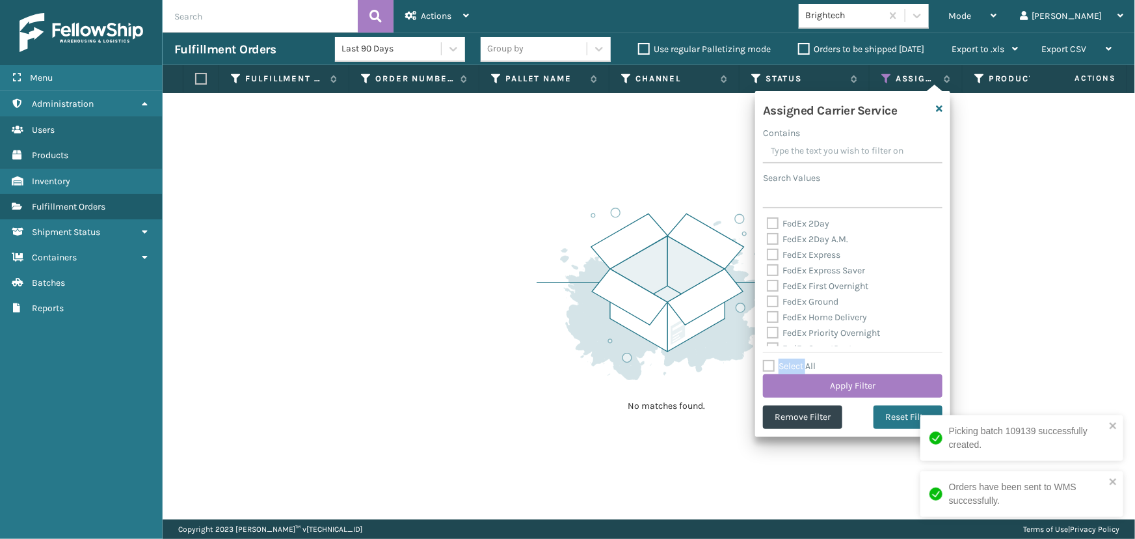
checkbox input "false"
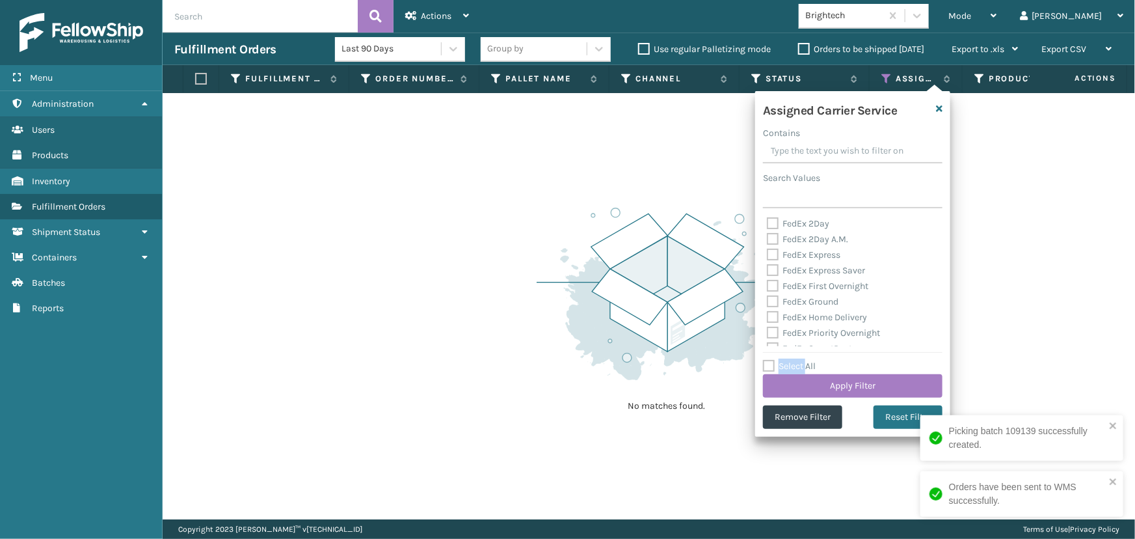
checkbox input "false"
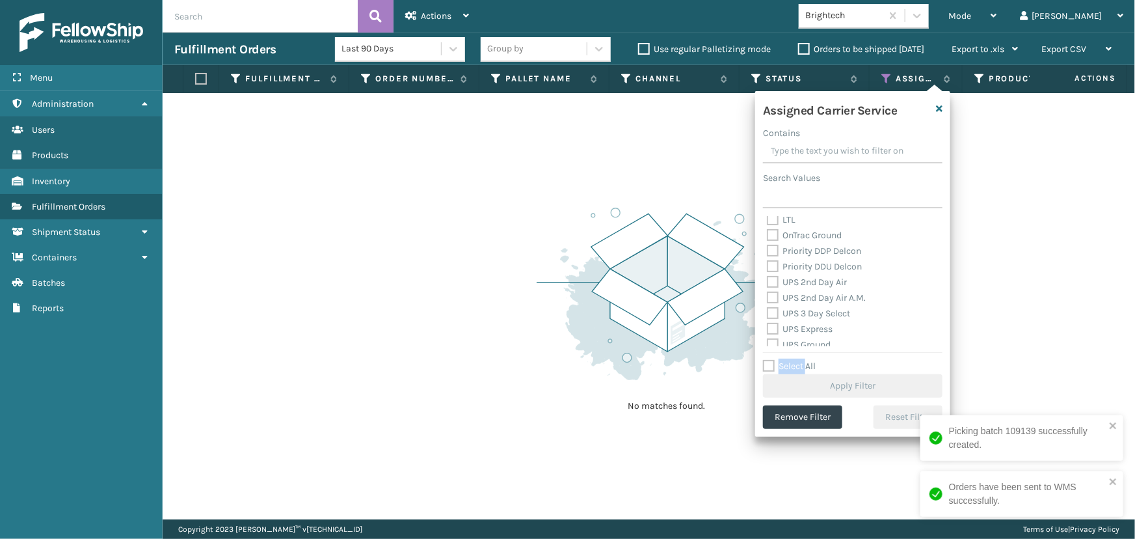
scroll to position [236, 0]
click at [799, 237] on label "UPS 2nd Day Air" at bounding box center [807, 237] width 80 height 11
click at [768, 237] on input "UPS 2nd Day Air" at bounding box center [767, 234] width 1 height 8
checkbox input "true"
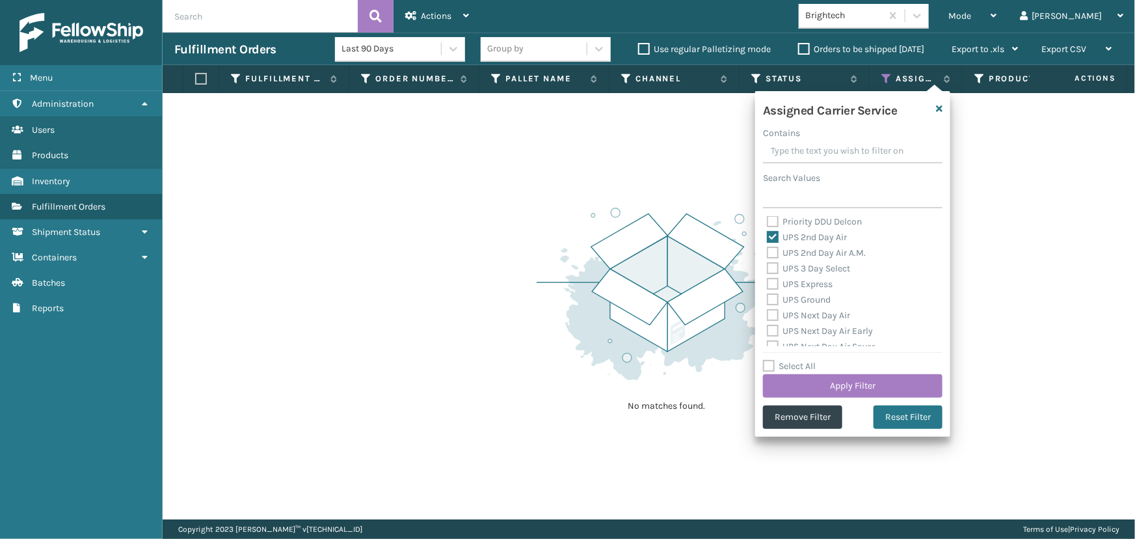
click at [811, 259] on div "UPS 2nd Day Air A.M." at bounding box center [853, 253] width 172 height 16
click at [807, 251] on label "UPS 2nd Day Air A.M." at bounding box center [816, 252] width 99 height 11
click at [768, 251] on input "UPS 2nd Day Air A.M." at bounding box center [767, 249] width 1 height 8
checkbox input "true"
click at [814, 269] on label "UPS 3 Day Select" at bounding box center [808, 268] width 83 height 11
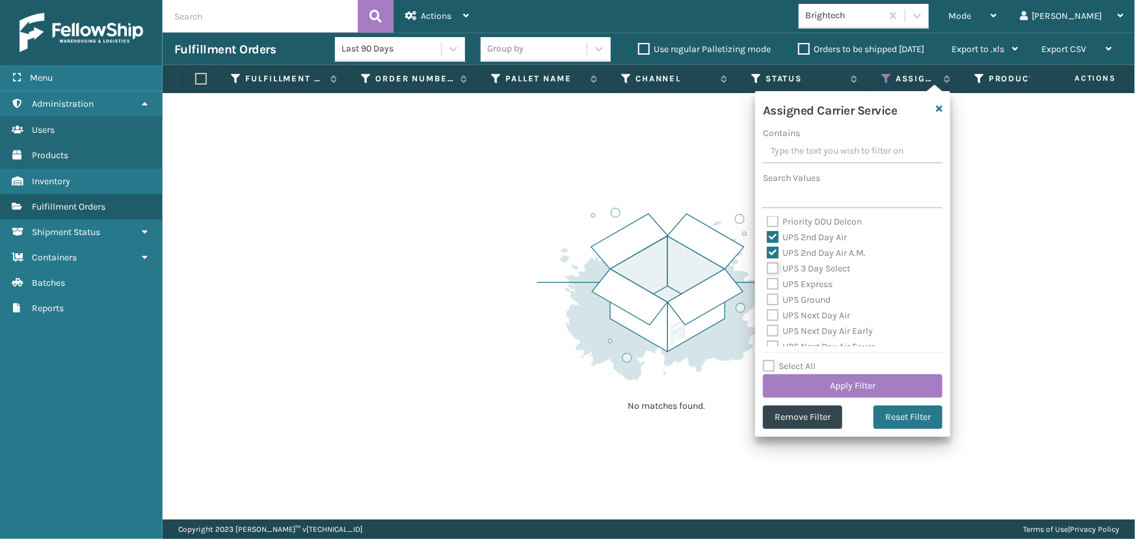
click at [768, 269] on input "UPS 3 Day Select" at bounding box center [767, 265] width 1 height 8
checkbox input "true"
click at [816, 286] on label "UPS Express" at bounding box center [800, 283] width 66 height 11
click at [768, 285] on input "UPS Express" at bounding box center [767, 280] width 1 height 8
checkbox input "true"
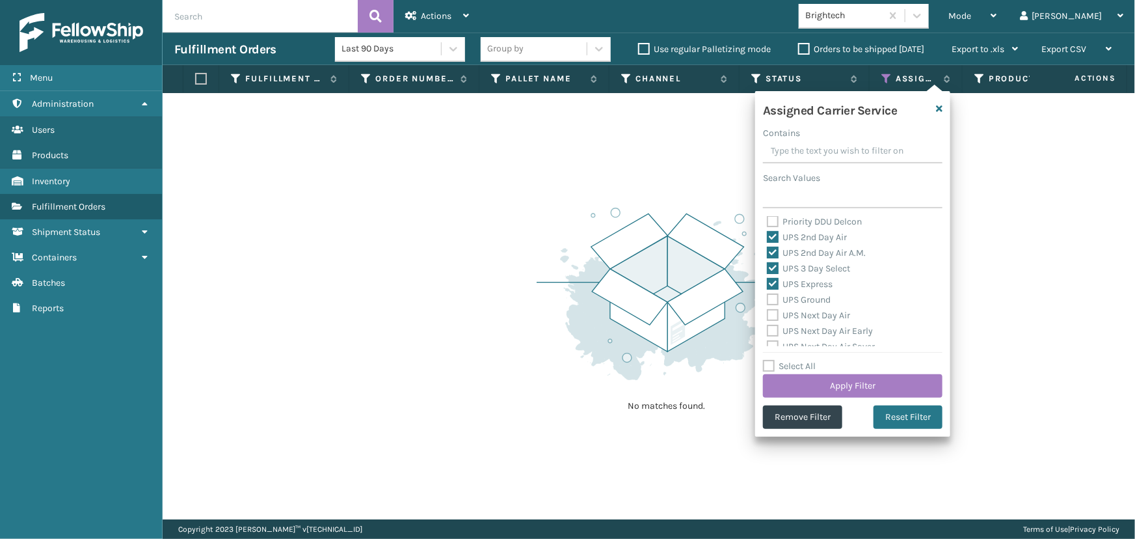
click at [817, 308] on div "UPS Next Day Air" at bounding box center [853, 316] width 172 height 16
click at [814, 300] on label "UPS Ground" at bounding box center [799, 299] width 64 height 11
click at [768, 300] on input "UPS Ground" at bounding box center [767, 296] width 1 height 8
checkbox input "true"
click at [824, 324] on div "UPS Next Day Air Early" at bounding box center [853, 331] width 172 height 16
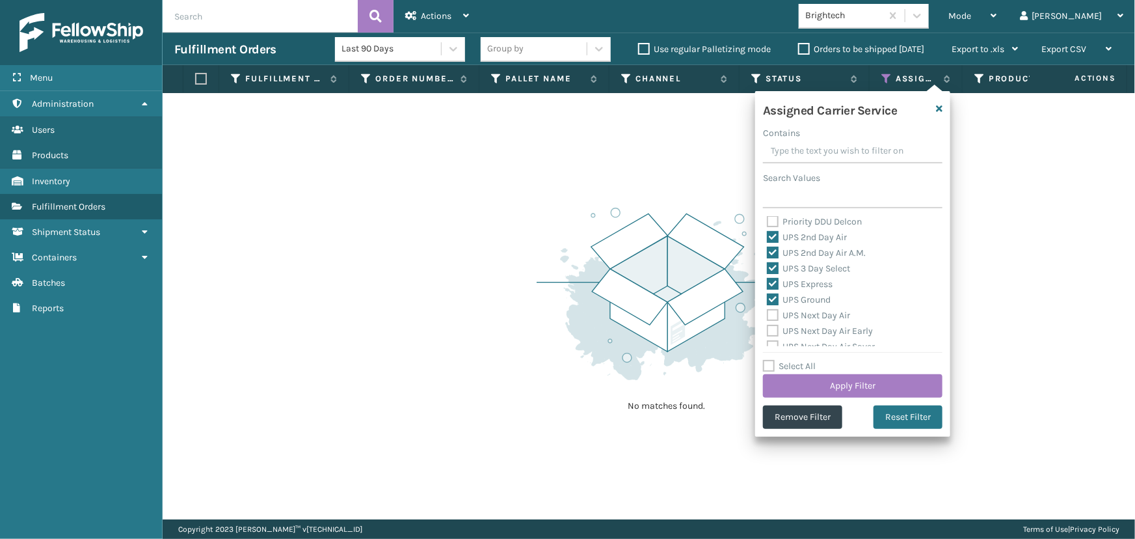
click at [817, 316] on label "UPS Next Day Air" at bounding box center [808, 315] width 83 height 11
click at [768, 316] on input "UPS Next Day Air" at bounding box center [767, 312] width 1 height 8
checkbox input "true"
click at [824, 336] on div "UPS Next Day Air Early" at bounding box center [853, 331] width 172 height 16
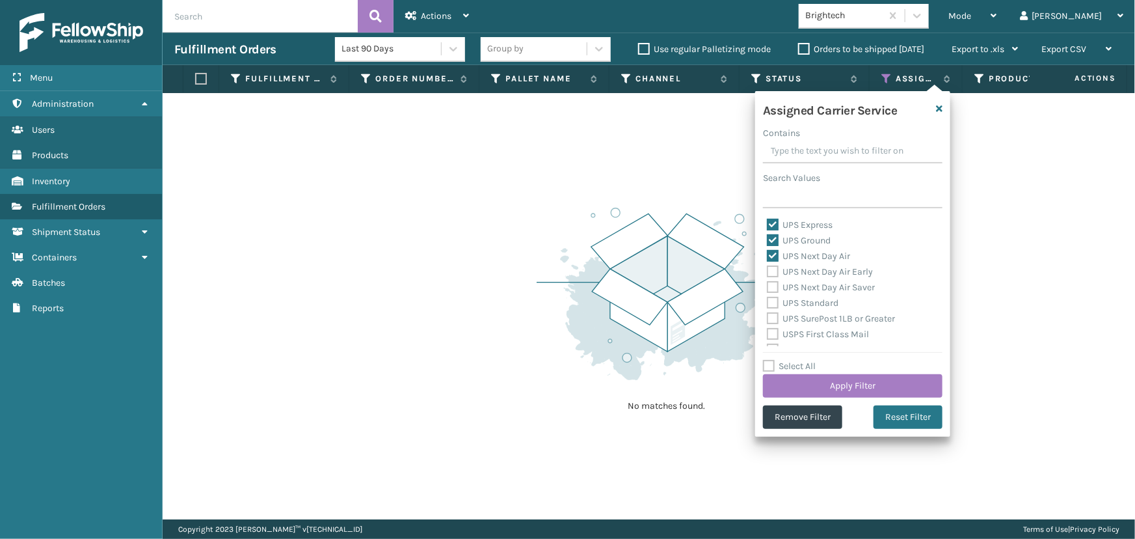
click at [795, 276] on label "UPS Next Day Air Early" at bounding box center [820, 271] width 106 height 11
click at [768, 273] on input "UPS Next Day Air Early" at bounding box center [767, 268] width 1 height 8
checkbox input "true"
click at [794, 289] on label "UPS Next Day Air Saver" at bounding box center [821, 287] width 108 height 11
click at [768, 288] on input "UPS Next Day Air Saver" at bounding box center [767, 284] width 1 height 8
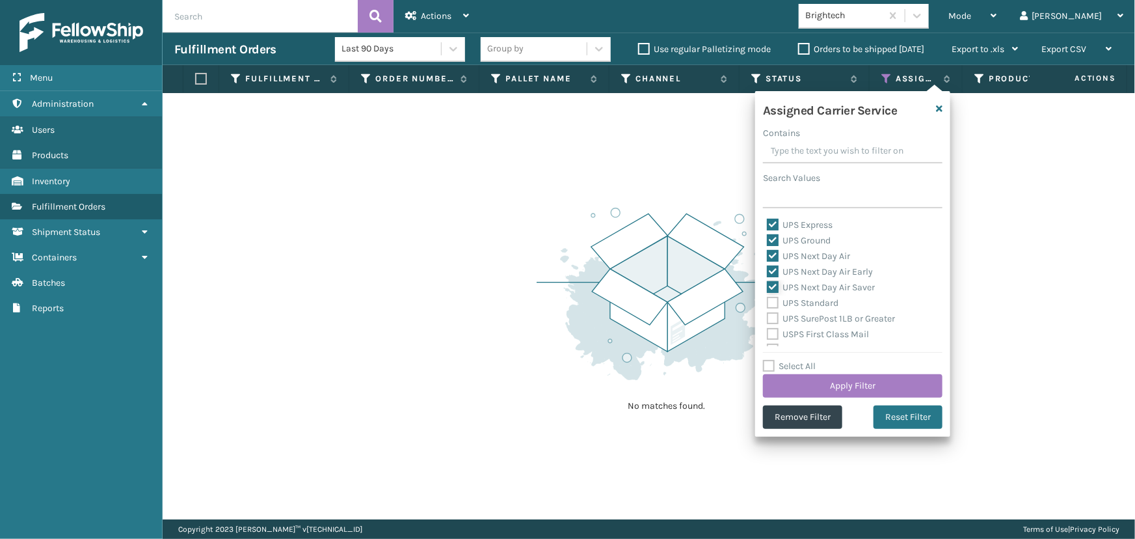
checkbox input "true"
click at [795, 300] on label "UPS Standard" at bounding box center [803, 302] width 72 height 11
click at [768, 300] on input "UPS Standard" at bounding box center [767, 299] width 1 height 8
checkbox input "true"
click at [806, 319] on label "UPS SurePost 1LB or Greater" at bounding box center [831, 318] width 128 height 11
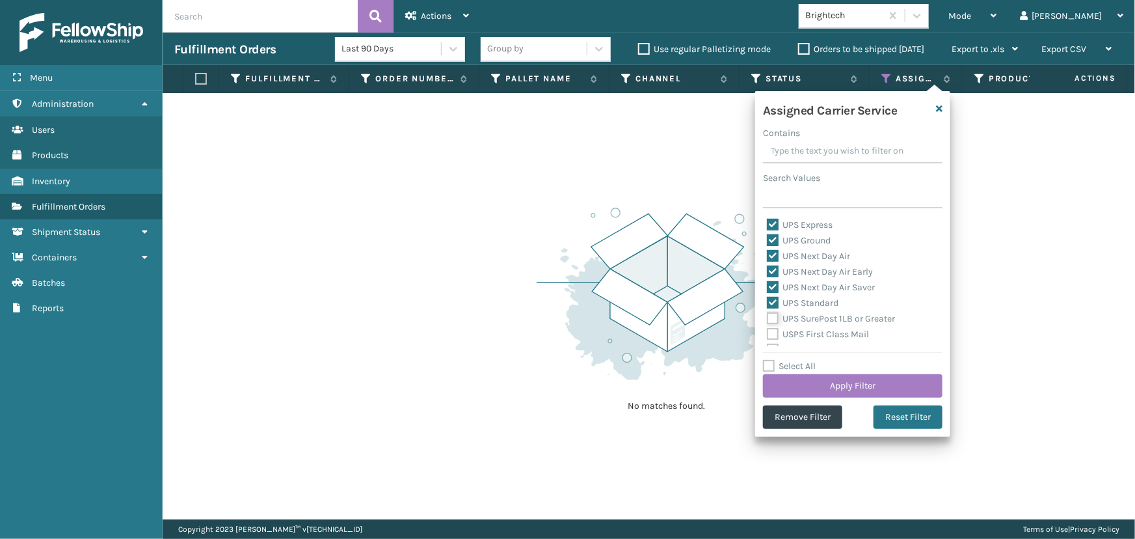
click at [768, 319] on input "UPS SurePost 1LB or Greater" at bounding box center [767, 315] width 1 height 8
checkbox input "true"
click at [808, 330] on label "USPS First Class Mail" at bounding box center [818, 334] width 102 height 11
click at [768, 330] on input "USPS First Class Mail" at bounding box center [767, 331] width 1 height 8
checkbox input "true"
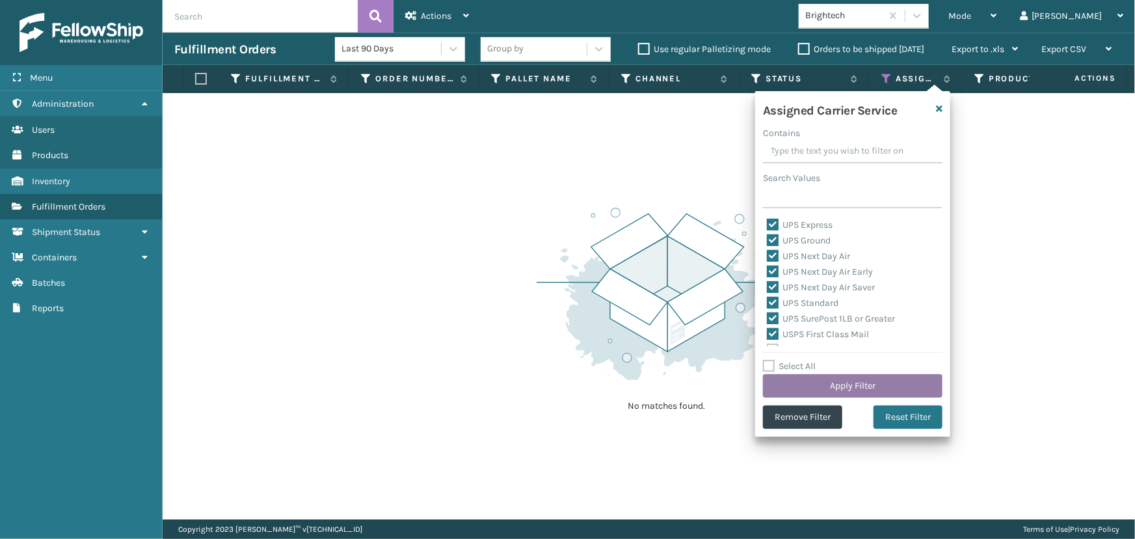
click at [833, 386] on button "Apply Filter" at bounding box center [853, 385] width 180 height 23
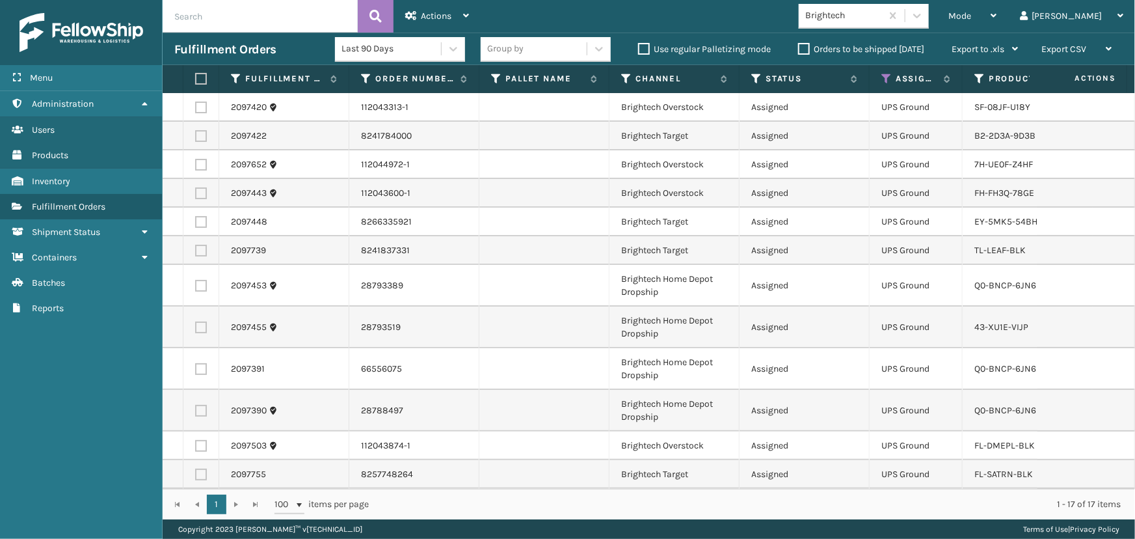
click at [195, 80] on label at bounding box center [199, 79] width 8 height 12
click at [195, 80] on input "checkbox" at bounding box center [195, 79] width 1 height 8
checkbox input "true"
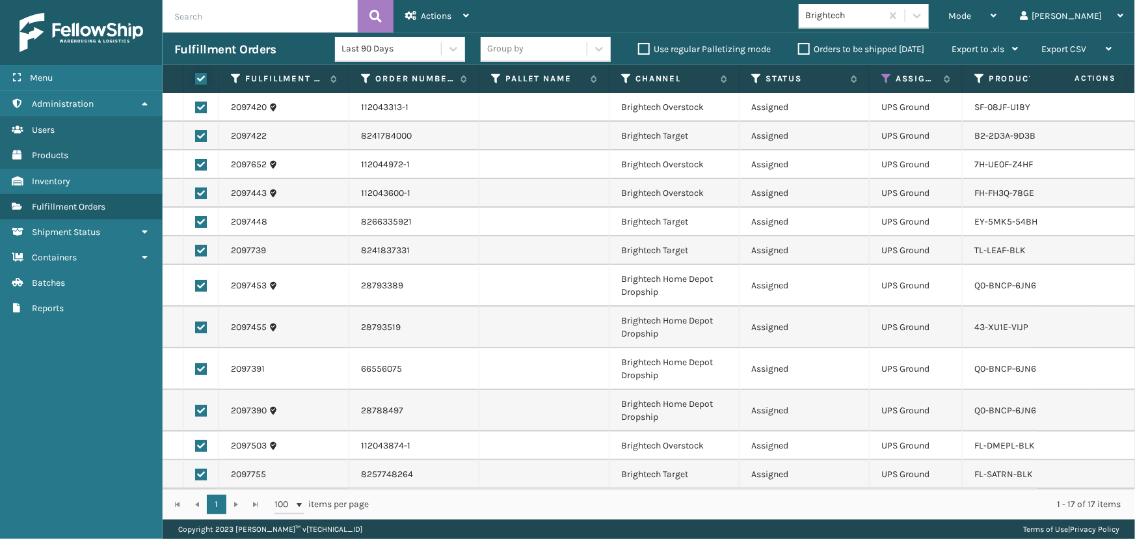
checkbox input "true"
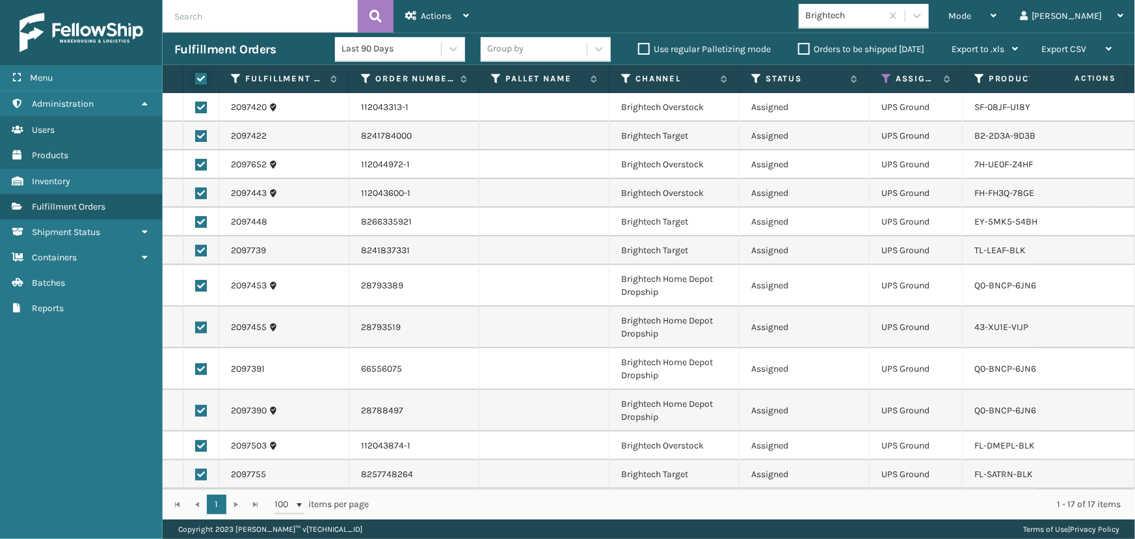
checkbox input "true"
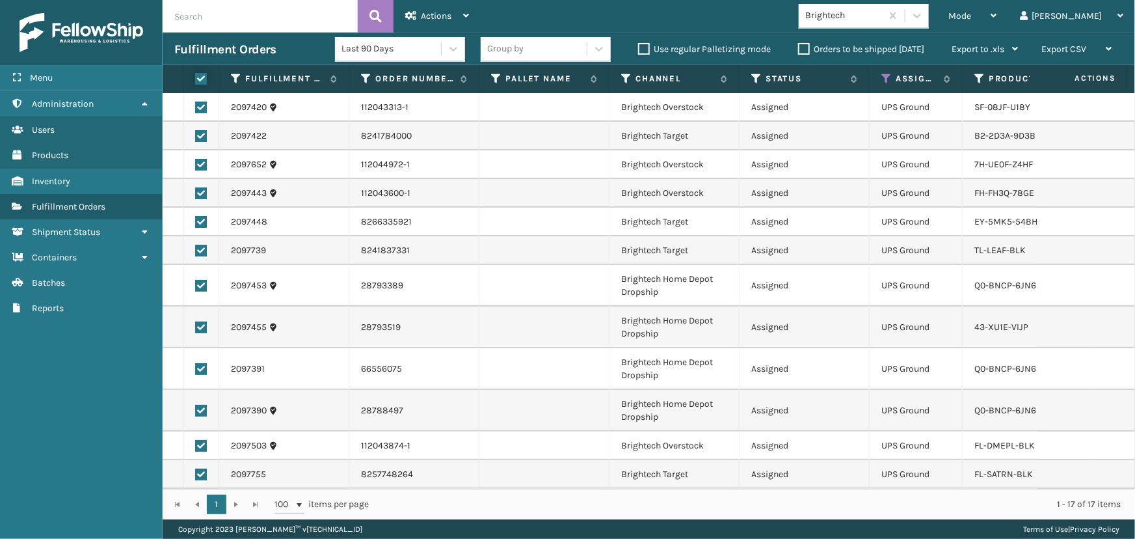
checkbox input "true"
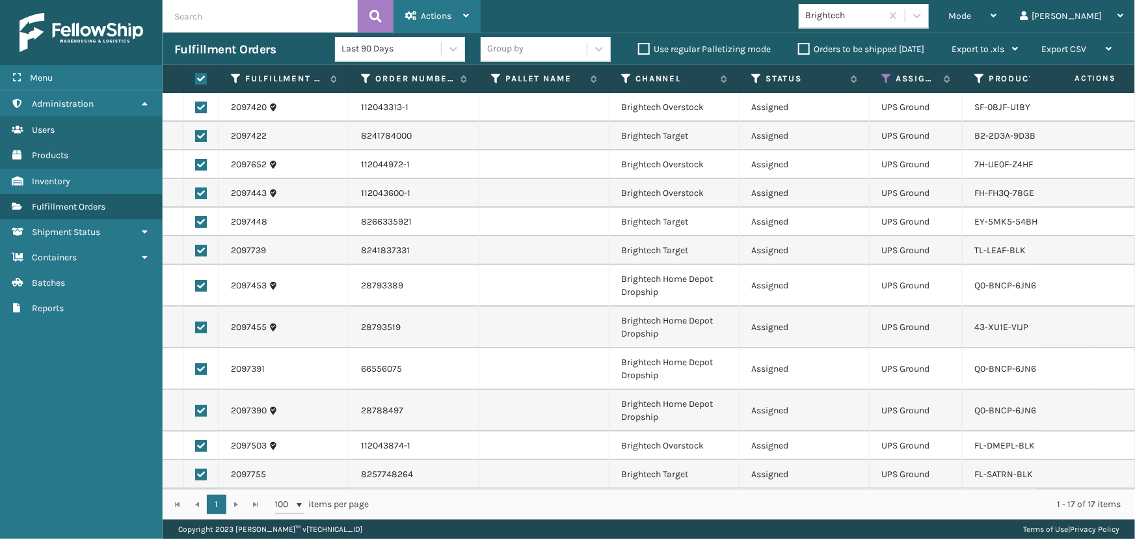
click at [425, 8] on div "Actions" at bounding box center [437, 16] width 64 height 33
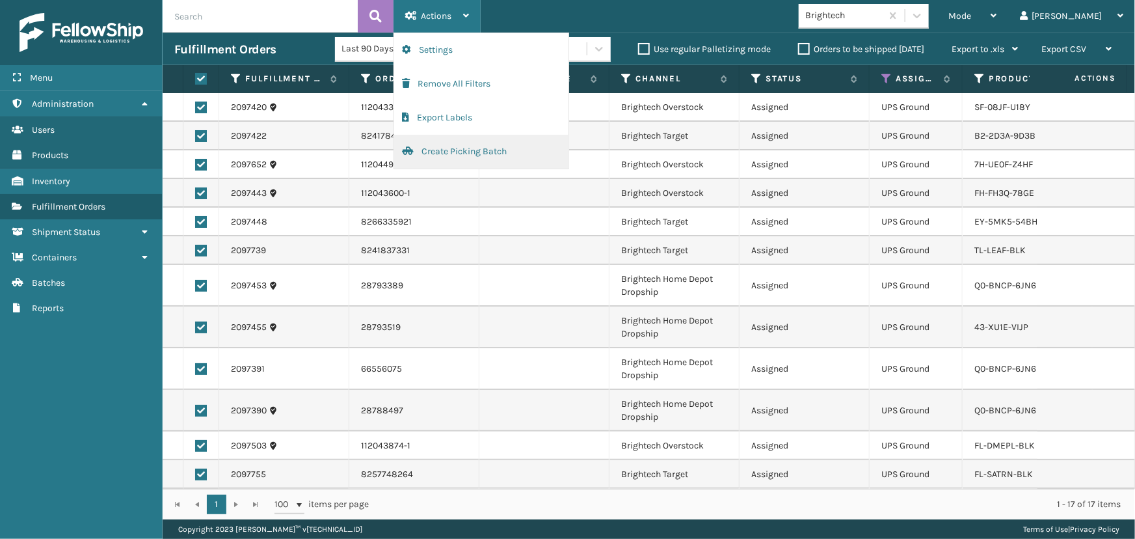
click at [448, 159] on button "Create Picking Batch" at bounding box center [481, 152] width 174 height 34
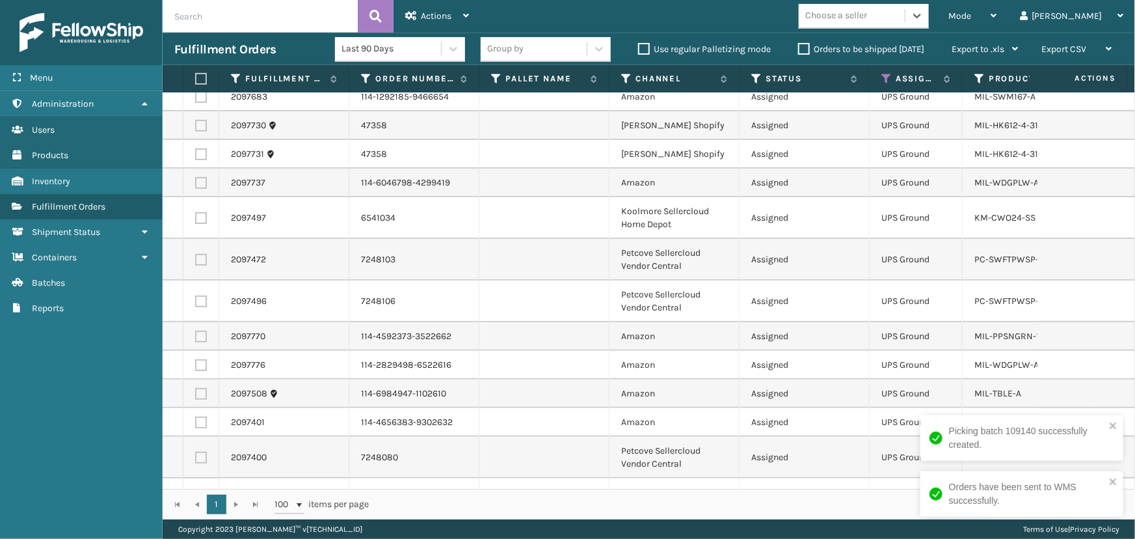
scroll to position [329, 0]
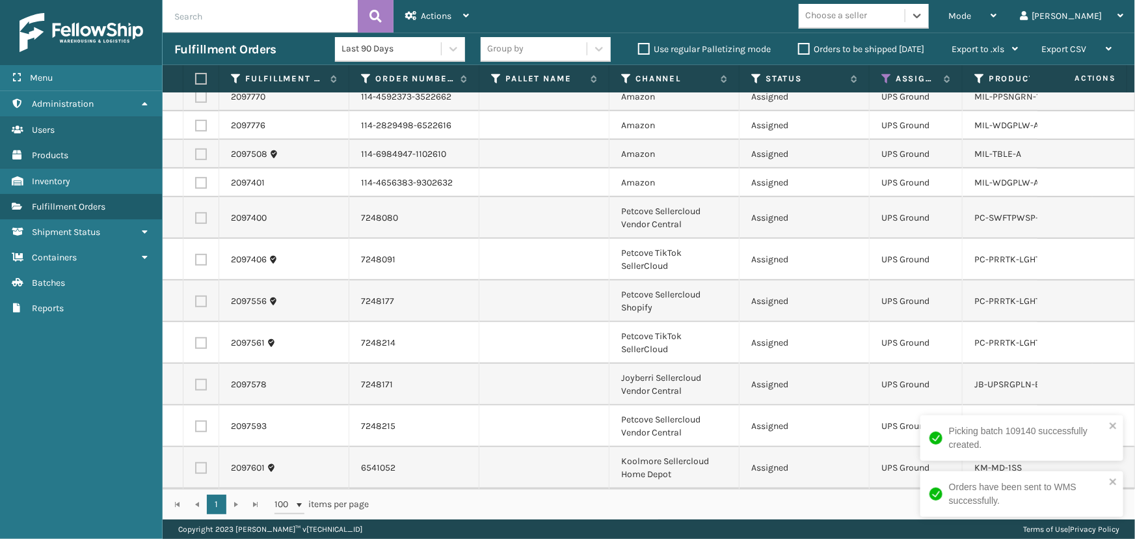
click at [867, 19] on div "Choose a seller" at bounding box center [836, 16] width 62 height 14
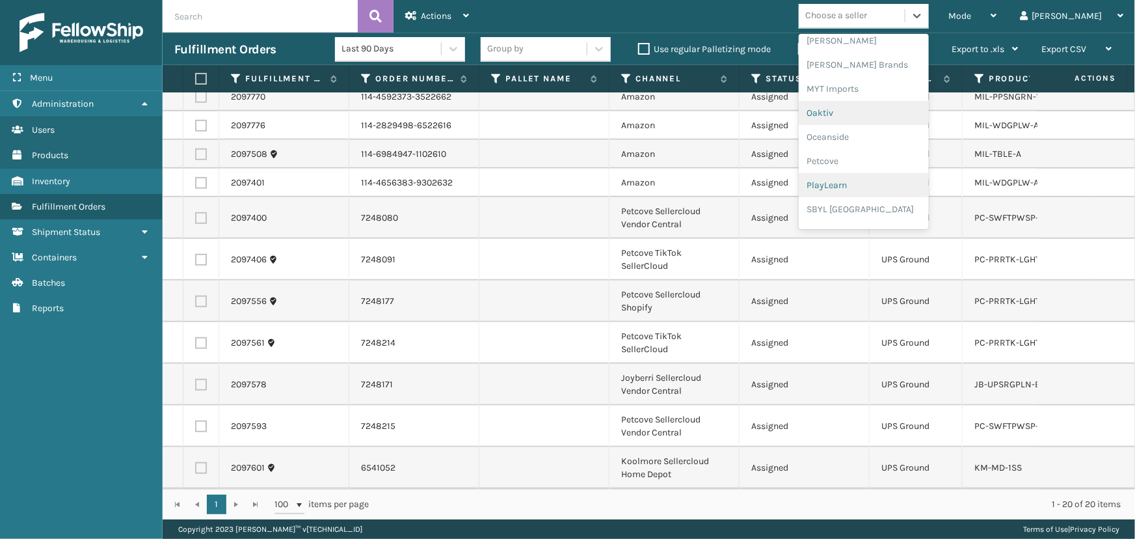
scroll to position [589, 0]
click at [886, 163] on div "Petcove" at bounding box center [864, 158] width 130 height 24
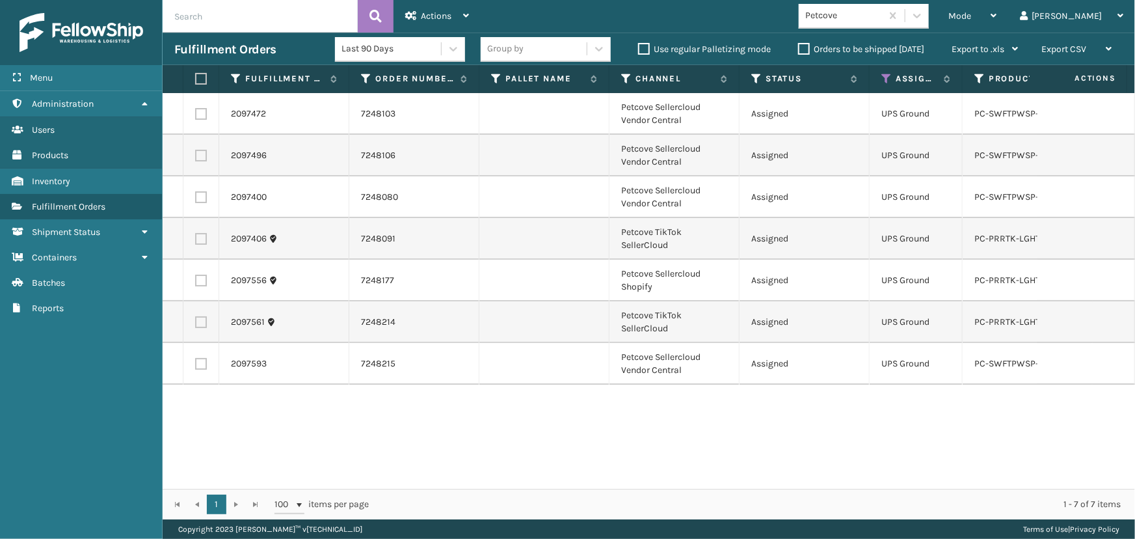
click at [194, 81] on th at bounding box center [201, 79] width 36 height 28
click at [203, 78] on label at bounding box center [199, 79] width 8 height 12
click at [196, 78] on input "checkbox" at bounding box center [195, 79] width 1 height 8
checkbox input "true"
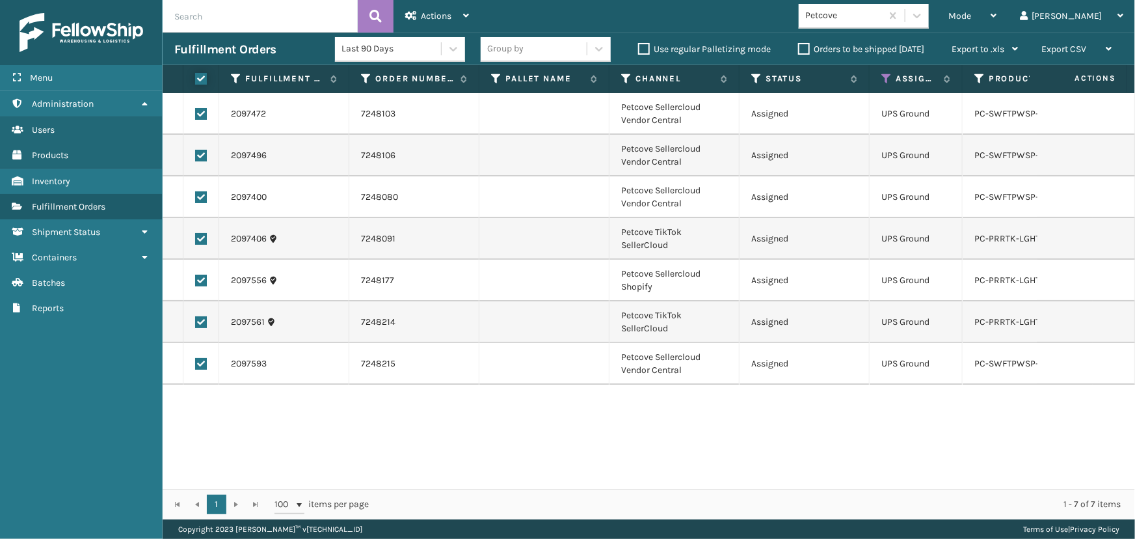
checkbox input "true"
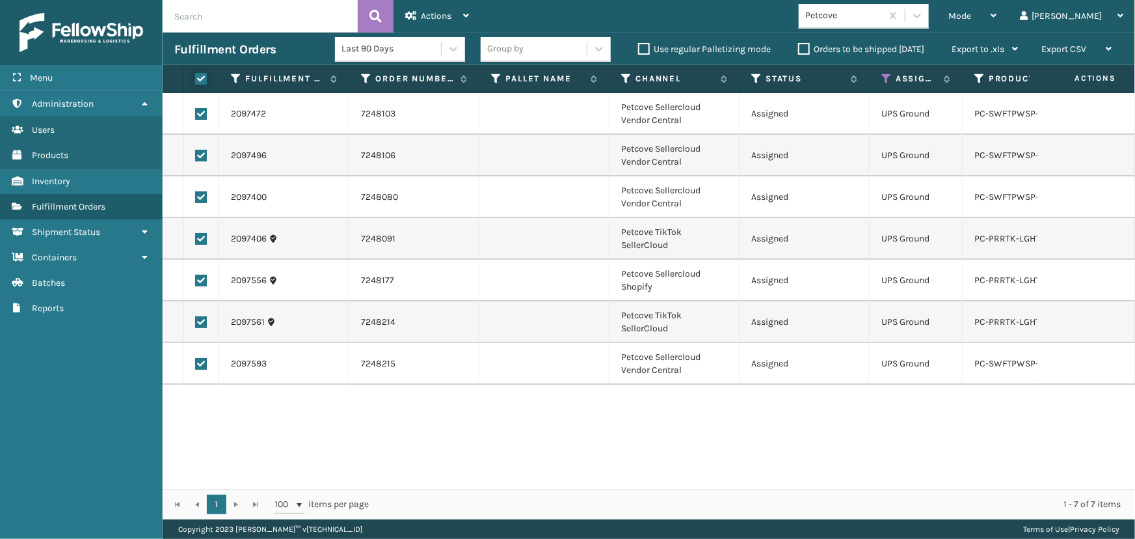
checkbox input "true"
click at [431, 10] on div "Actions" at bounding box center [437, 16] width 64 height 33
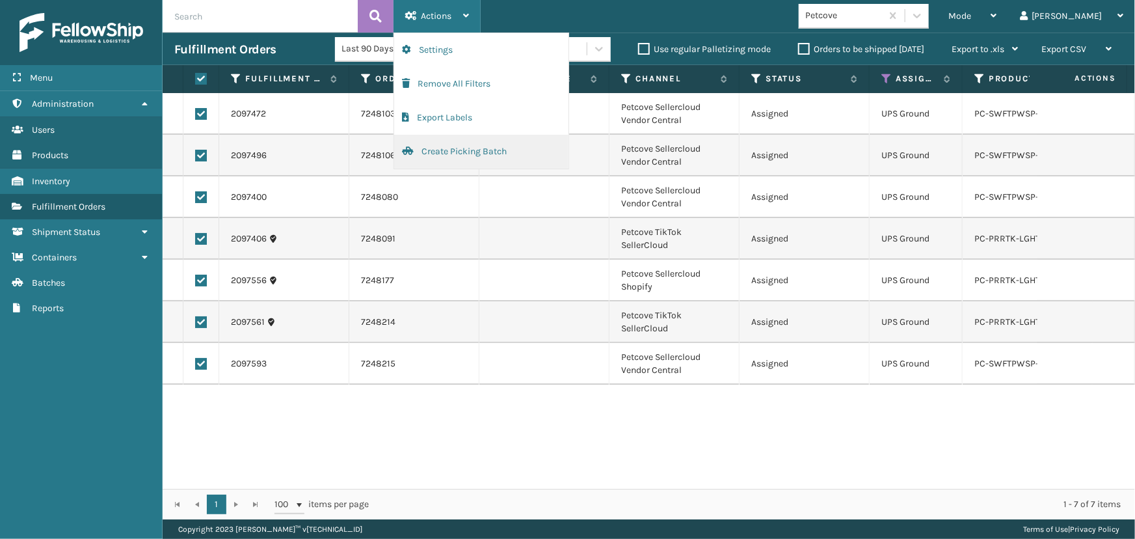
click at [475, 146] on button "Create Picking Batch" at bounding box center [481, 152] width 174 height 34
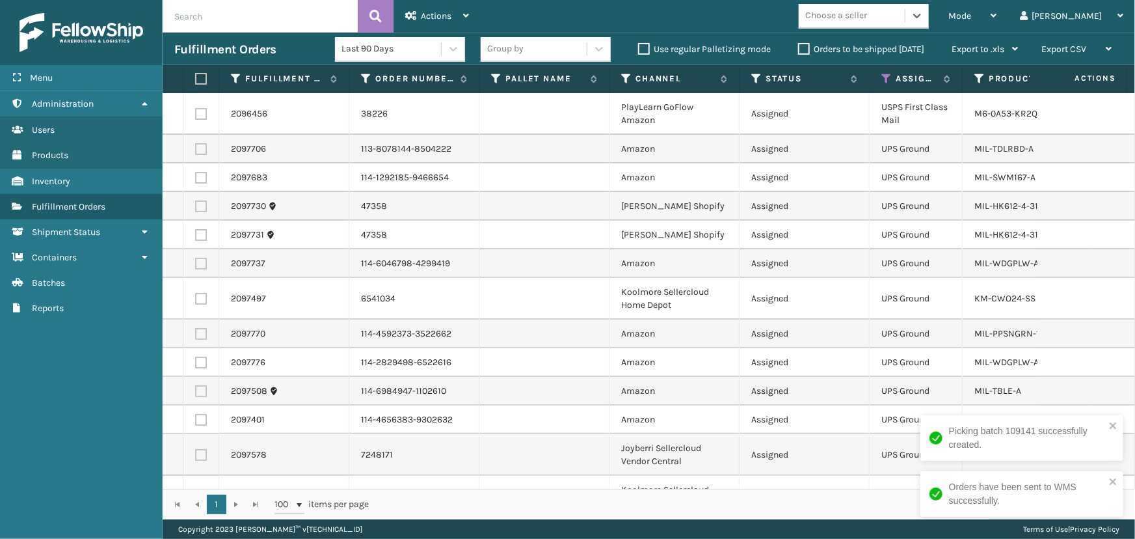
click at [905, 18] on div "Choose a seller" at bounding box center [852, 15] width 106 height 21
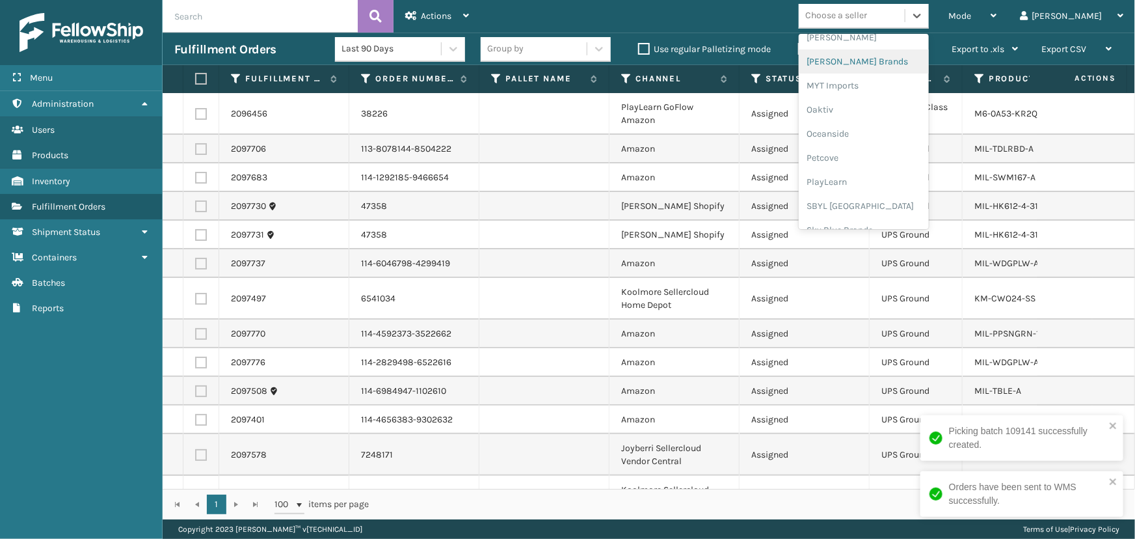
click at [885, 66] on div "[PERSON_NAME] Brands" at bounding box center [864, 61] width 130 height 24
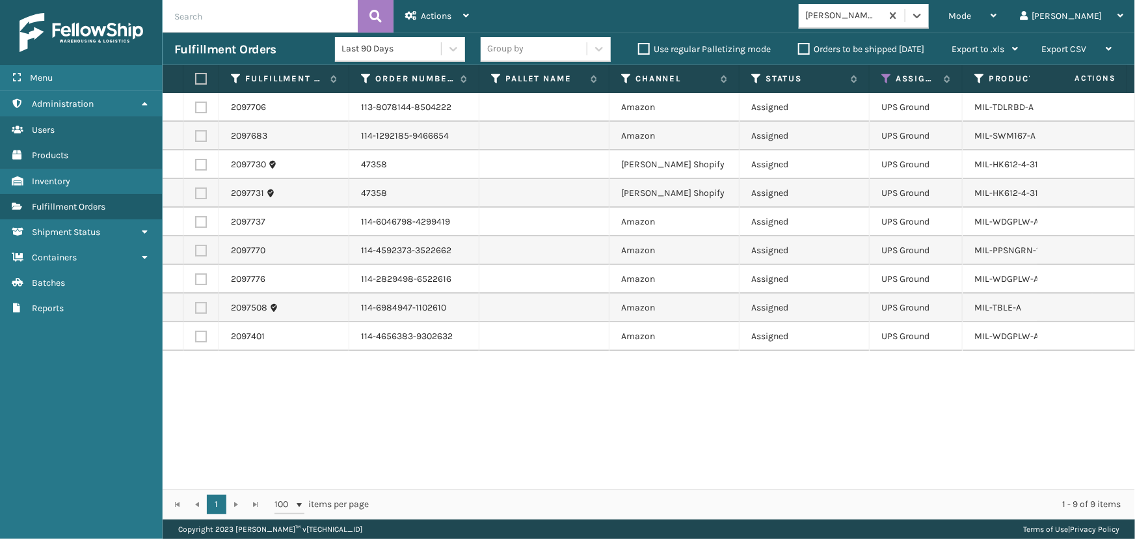
click at [199, 78] on label at bounding box center [199, 79] width 8 height 12
click at [196, 78] on input "checkbox" at bounding box center [195, 79] width 1 height 8
checkbox input "true"
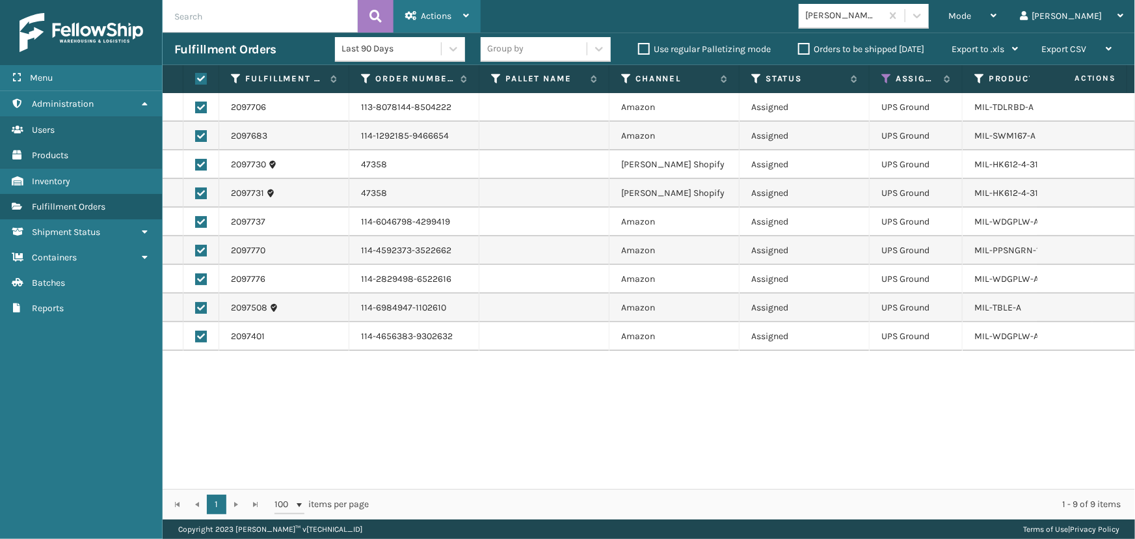
click at [433, 14] on span "Actions" at bounding box center [436, 15] width 31 height 11
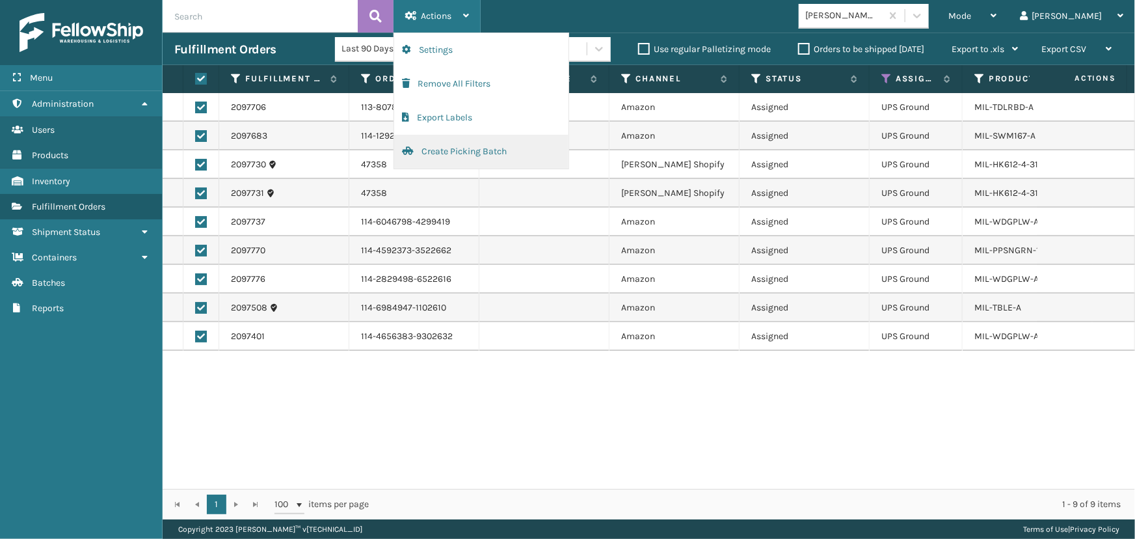
click at [480, 154] on button "Create Picking Batch" at bounding box center [481, 152] width 174 height 34
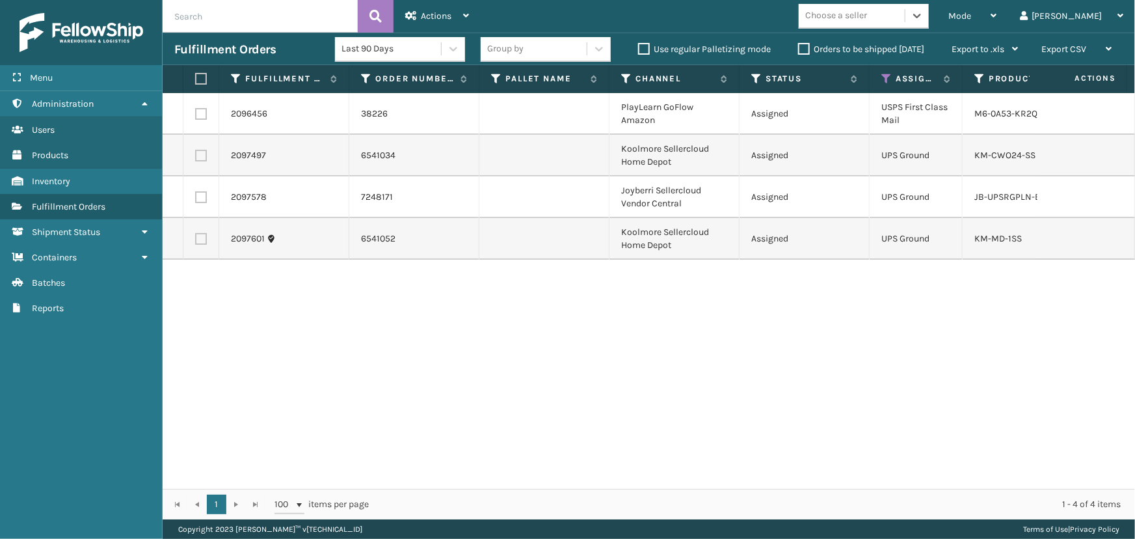
click at [202, 154] on label at bounding box center [201, 156] width 12 height 12
click at [196, 154] on input "checkbox" at bounding box center [195, 154] width 1 height 8
click at [199, 239] on label at bounding box center [201, 239] width 12 height 12
click at [196, 239] on input "checkbox" at bounding box center [195, 237] width 1 height 8
click at [446, 12] on span "Actions" at bounding box center [436, 15] width 31 height 11
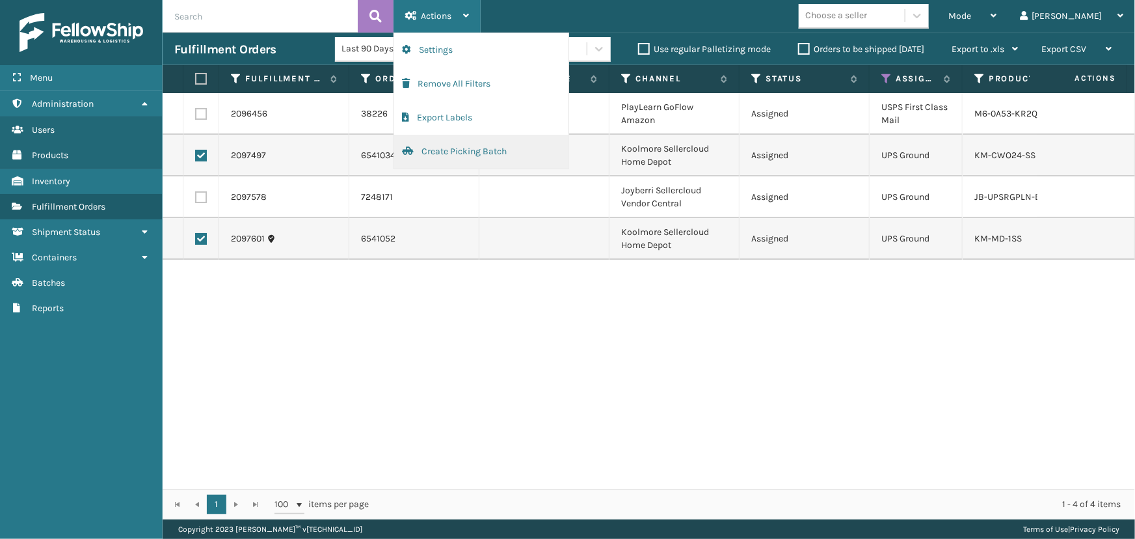
click at [480, 158] on button "Create Picking Batch" at bounding box center [481, 152] width 174 height 34
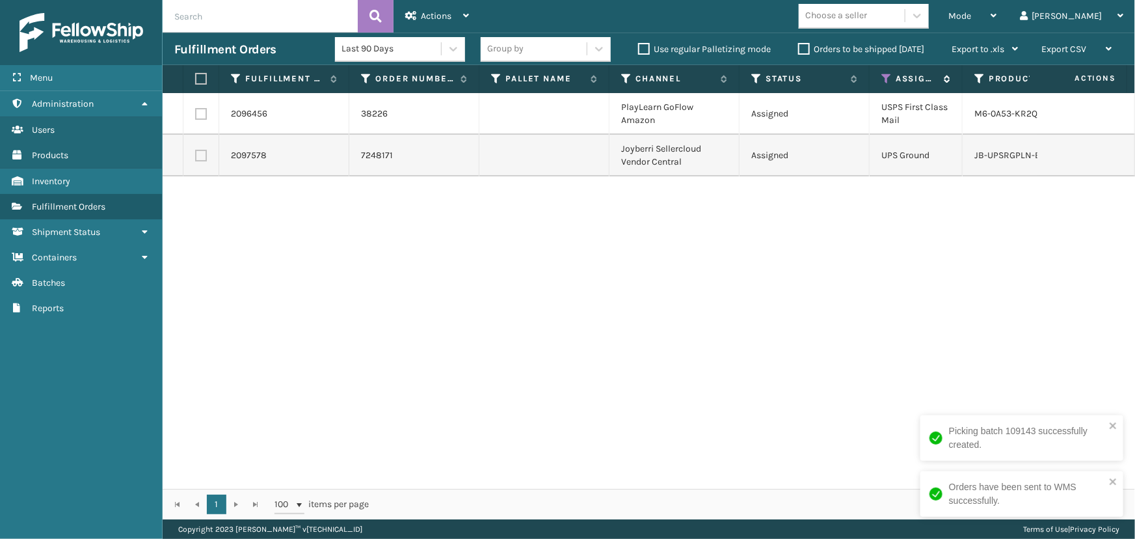
click at [884, 79] on icon at bounding box center [886, 79] width 10 height 12
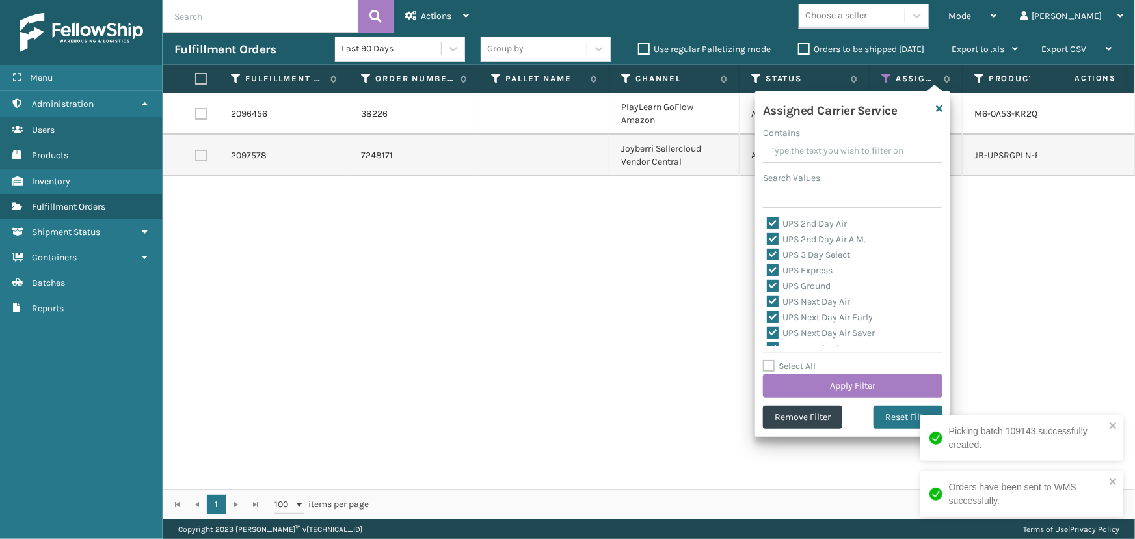
click at [788, 366] on label "Select All" at bounding box center [789, 365] width 53 height 11
click at [788, 360] on input "Select All" at bounding box center [860, 358] width 195 height 1
click at [788, 366] on label "Select All" at bounding box center [789, 365] width 53 height 11
click at [788, 360] on input "Select All" at bounding box center [860, 358] width 195 height 1
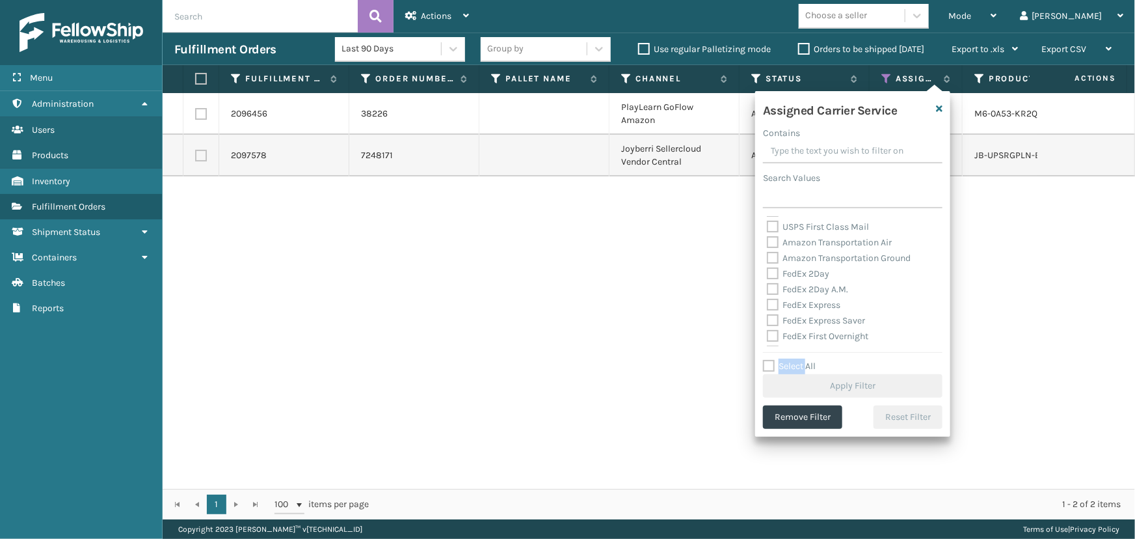
scroll to position [177, 0]
click at [800, 246] on label "FedEx 2Day" at bounding box center [798, 249] width 62 height 11
click at [768, 246] on input "FedEx 2Day" at bounding box center [767, 246] width 1 height 8
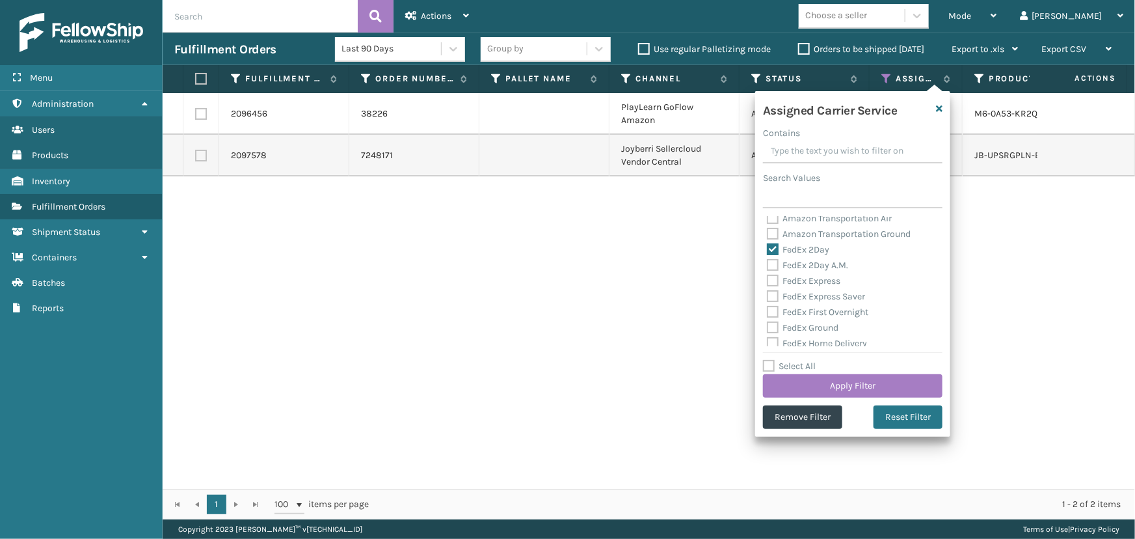
click at [803, 266] on label "FedEx 2Day A.M." at bounding box center [807, 265] width 81 height 11
click at [768, 266] on input "FedEx 2Day A.M." at bounding box center [767, 262] width 1 height 8
click at [806, 280] on label "FedEx Express" at bounding box center [804, 280] width 74 height 11
click at [768, 280] on input "FedEx Express" at bounding box center [767, 277] width 1 height 8
click at [808, 293] on label "FedEx Express Saver" at bounding box center [816, 296] width 98 height 11
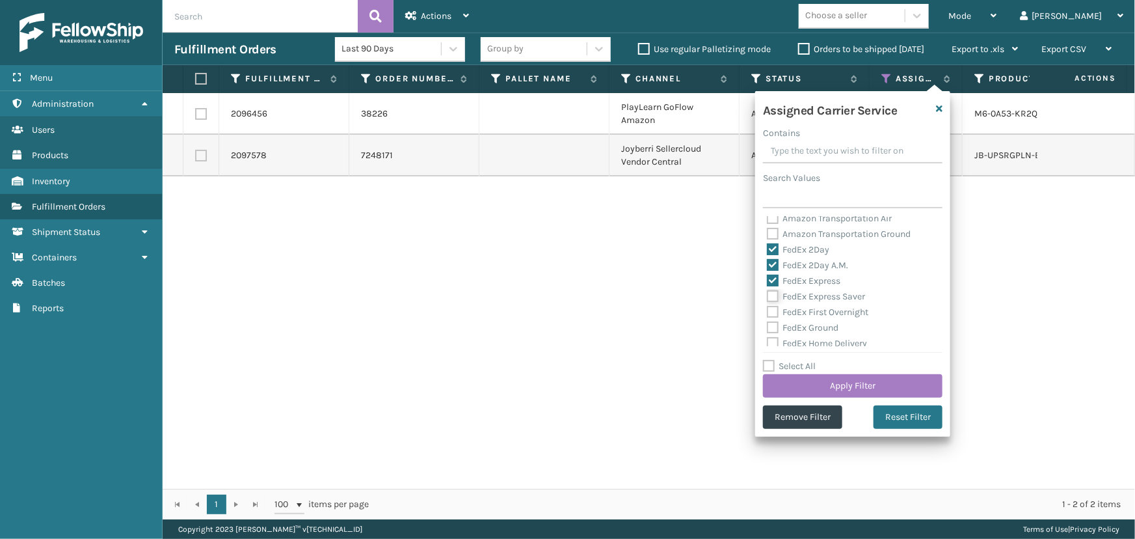
click at [768, 293] on input "FedEx Express Saver" at bounding box center [767, 293] width 1 height 8
click at [807, 309] on label "FedEx First Overnight" at bounding box center [817, 311] width 101 height 11
click at [768, 309] on input "FedEx First Overnight" at bounding box center [767, 308] width 1 height 8
click at [807, 323] on label "FedEx Ground" at bounding box center [803, 327] width 72 height 11
click at [768, 323] on input "FedEx Ground" at bounding box center [767, 324] width 1 height 8
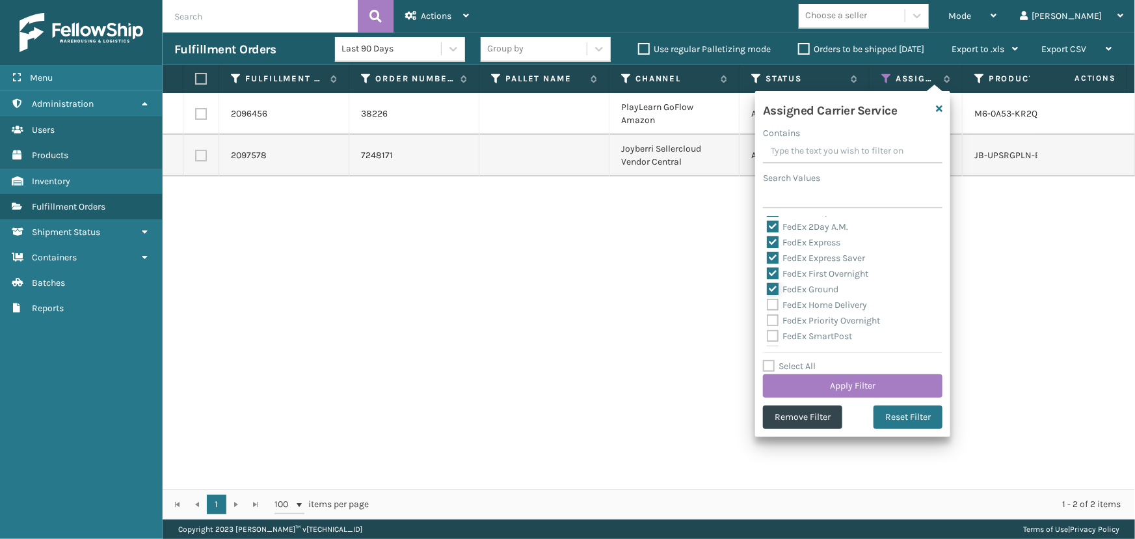
scroll to position [236, 0]
click at [807, 289] on div "FedEx Home Delivery" at bounding box center [853, 284] width 172 height 16
click at [807, 287] on label "FedEx Home Delivery" at bounding box center [817, 283] width 100 height 11
click at [768, 285] on input "FedEx Home Delivery" at bounding box center [767, 280] width 1 height 8
click at [805, 301] on label "FedEx Priority Overnight" at bounding box center [823, 299] width 113 height 11
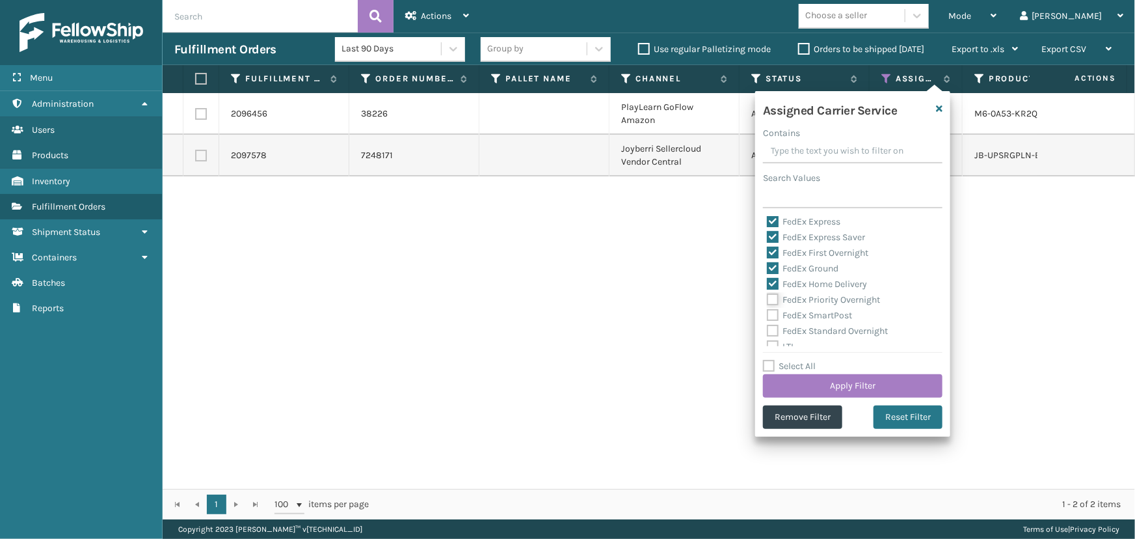
click at [768, 301] on input "FedEx Priority Overnight" at bounding box center [767, 296] width 1 height 8
click at [804, 314] on label "FedEx SmartPost" at bounding box center [809, 315] width 85 height 11
click at [768, 314] on input "FedEx SmartPost" at bounding box center [767, 312] width 1 height 8
click at [807, 329] on label "FedEx Standard Overnight" at bounding box center [827, 330] width 121 height 11
click at [768, 329] on input "FedEx Standard Overnight" at bounding box center [767, 327] width 1 height 8
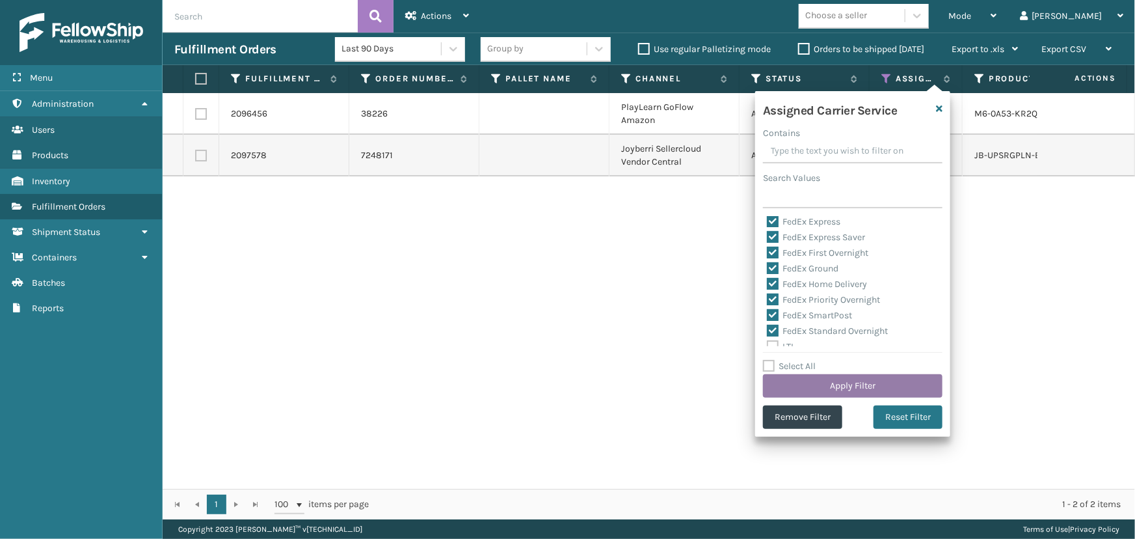
click at [852, 388] on button "Apply Filter" at bounding box center [853, 385] width 180 height 23
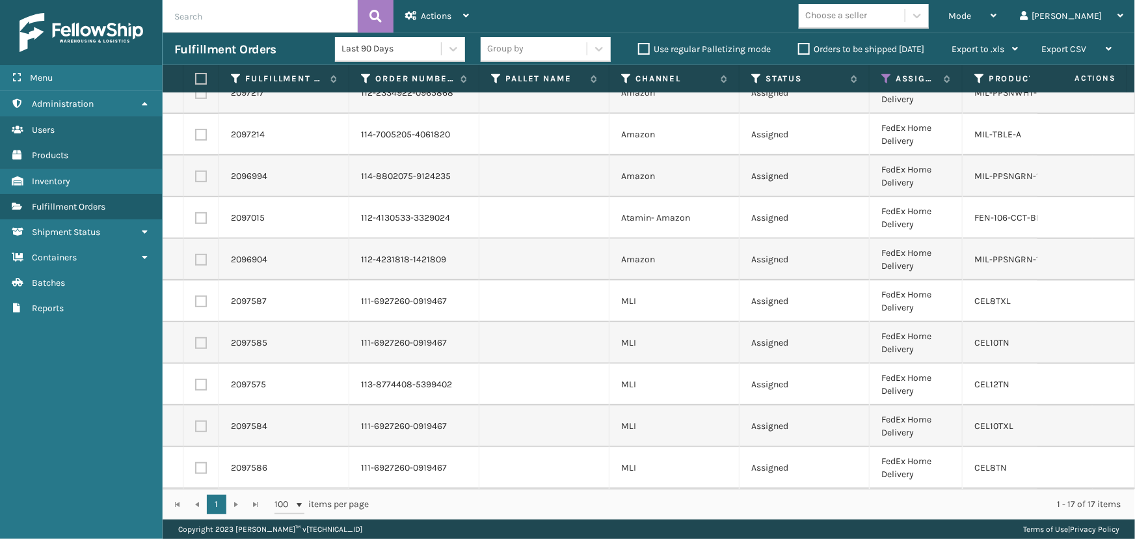
scroll to position [320, 0]
click at [867, 22] on div "Choose a seller" at bounding box center [836, 16] width 62 height 14
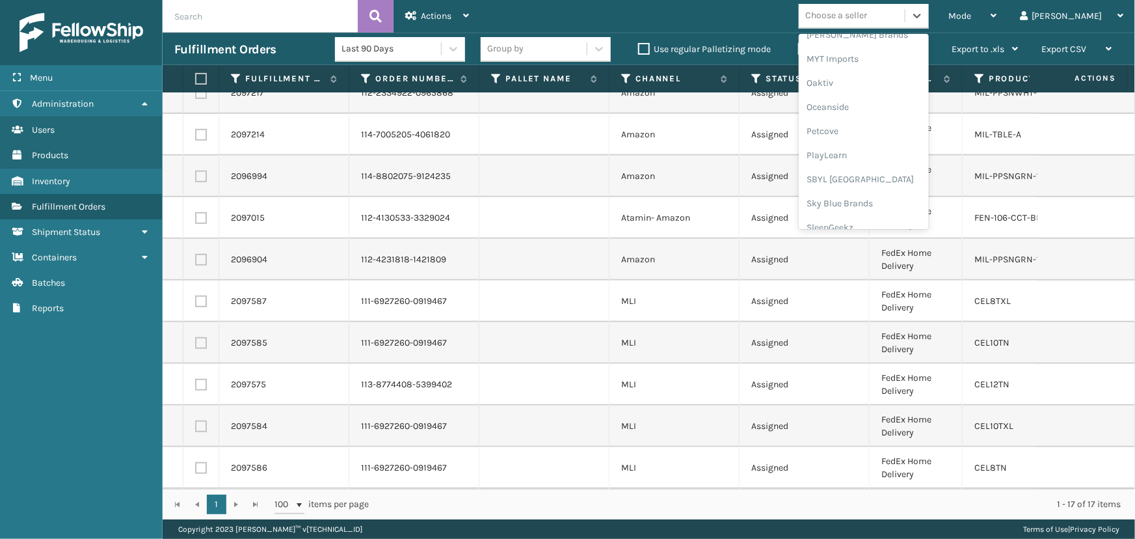
scroll to position [652, 0]
click at [902, 198] on div "SleepGeekz" at bounding box center [864, 191] width 130 height 24
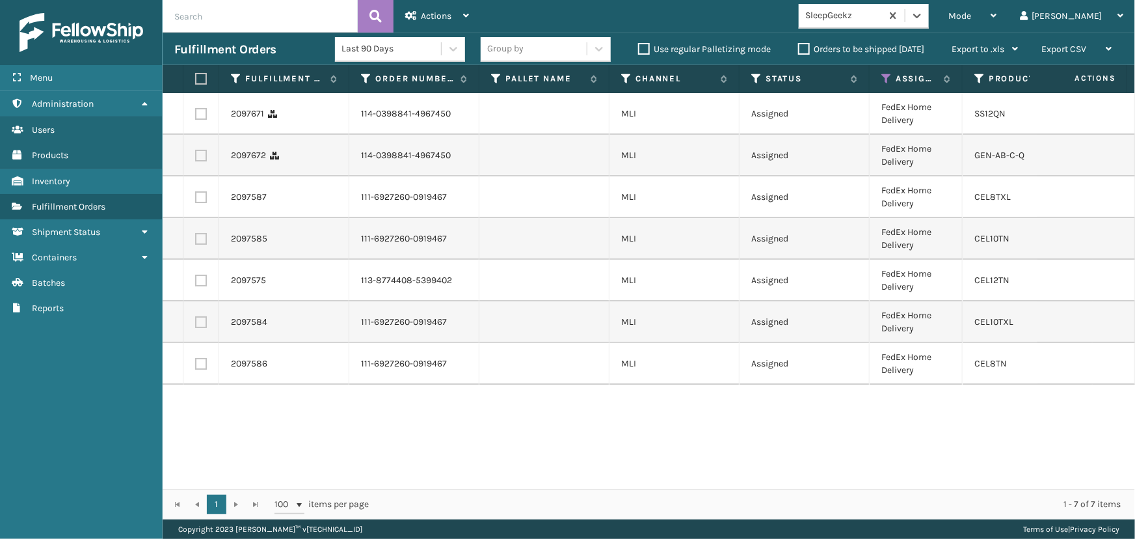
click at [200, 77] on label at bounding box center [199, 79] width 8 height 12
click at [196, 77] on input "checkbox" at bounding box center [195, 79] width 1 height 8
click at [427, 14] on span "Actions" at bounding box center [436, 15] width 31 height 11
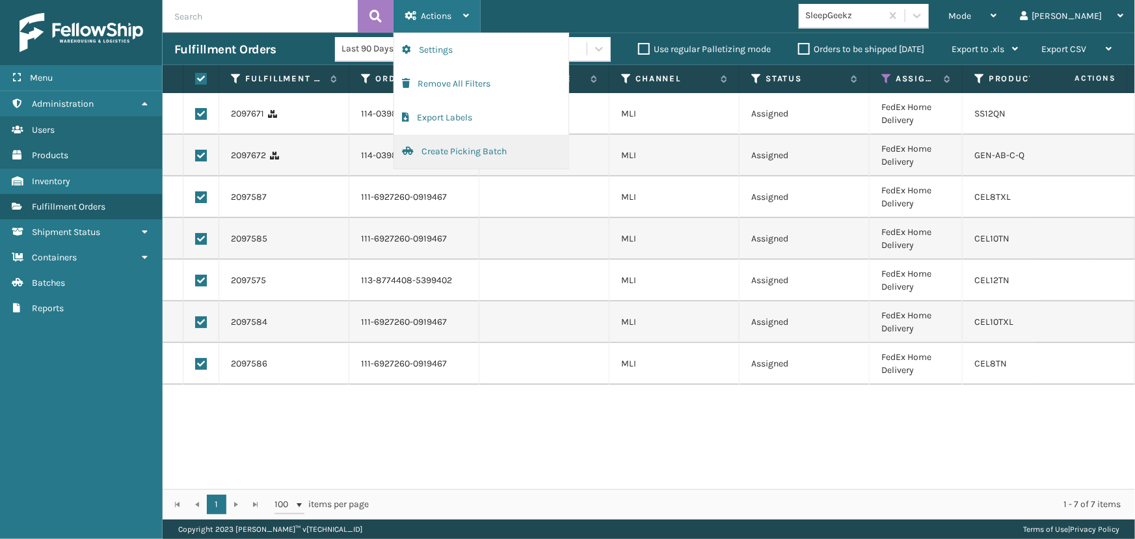
click at [444, 152] on button "Create Picking Batch" at bounding box center [481, 152] width 174 height 34
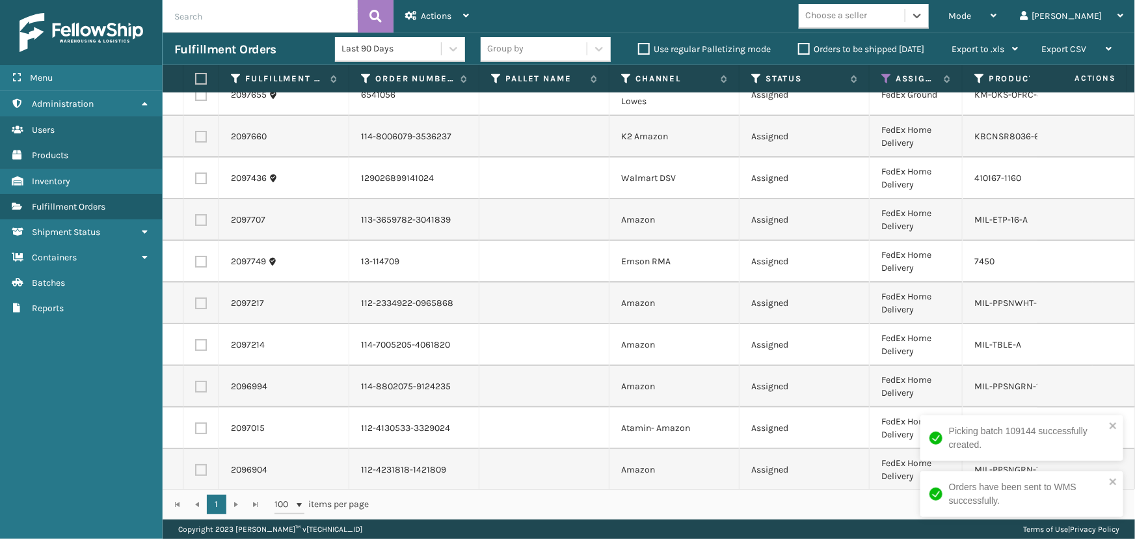
scroll to position [29, 0]
click at [867, 20] on div "Choose a seller" at bounding box center [836, 16] width 62 height 14
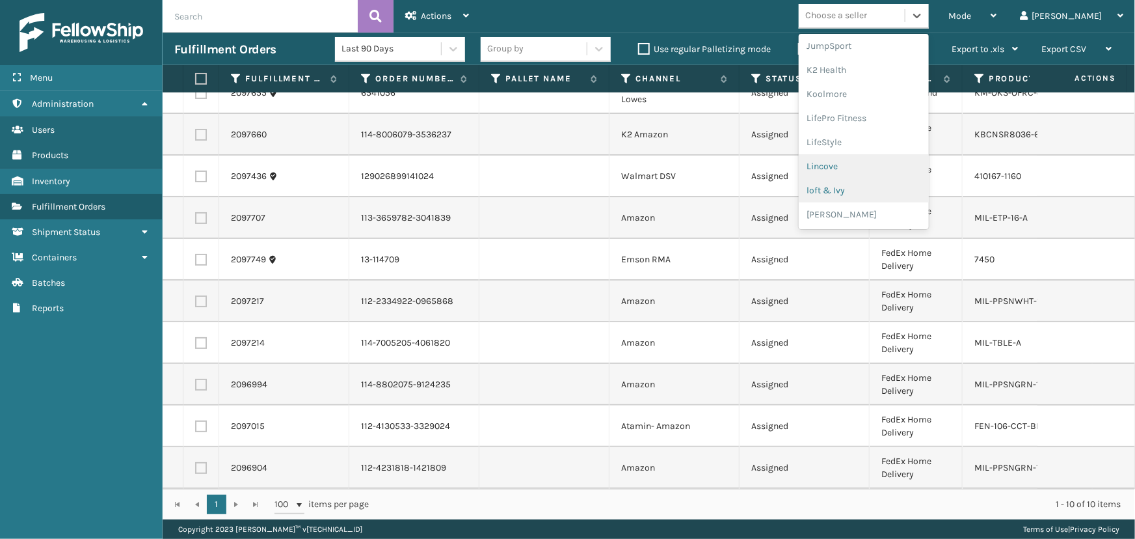
scroll to position [471, 0]
click at [907, 174] on div "[PERSON_NAME] Brands" at bounding box center [864, 179] width 130 height 24
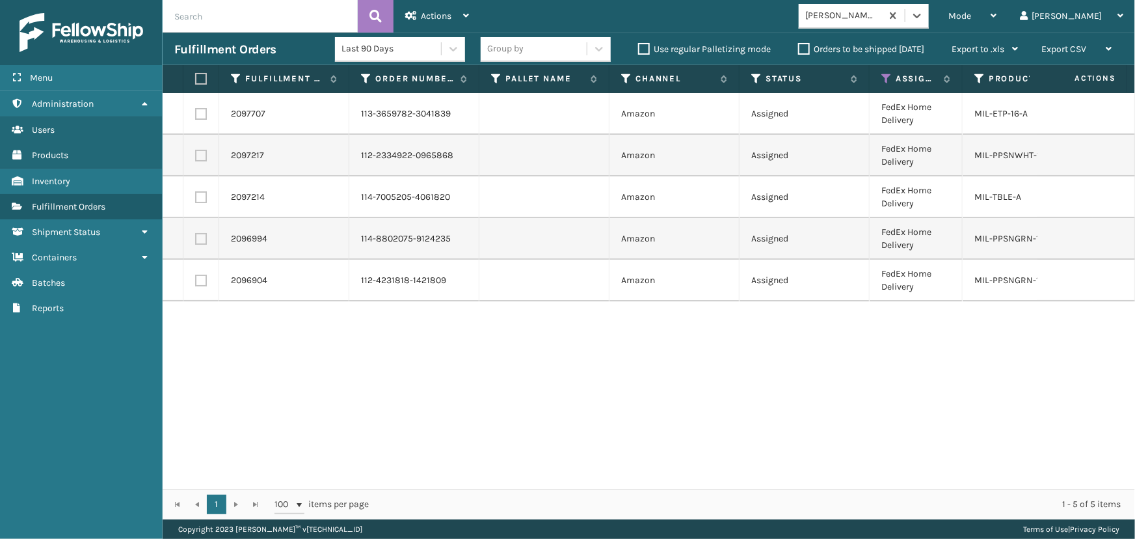
click at [202, 84] on label at bounding box center [199, 79] width 8 height 12
click at [196, 83] on input "checkbox" at bounding box center [195, 79] width 1 height 8
click at [449, 13] on span "Actions" at bounding box center [436, 15] width 31 height 11
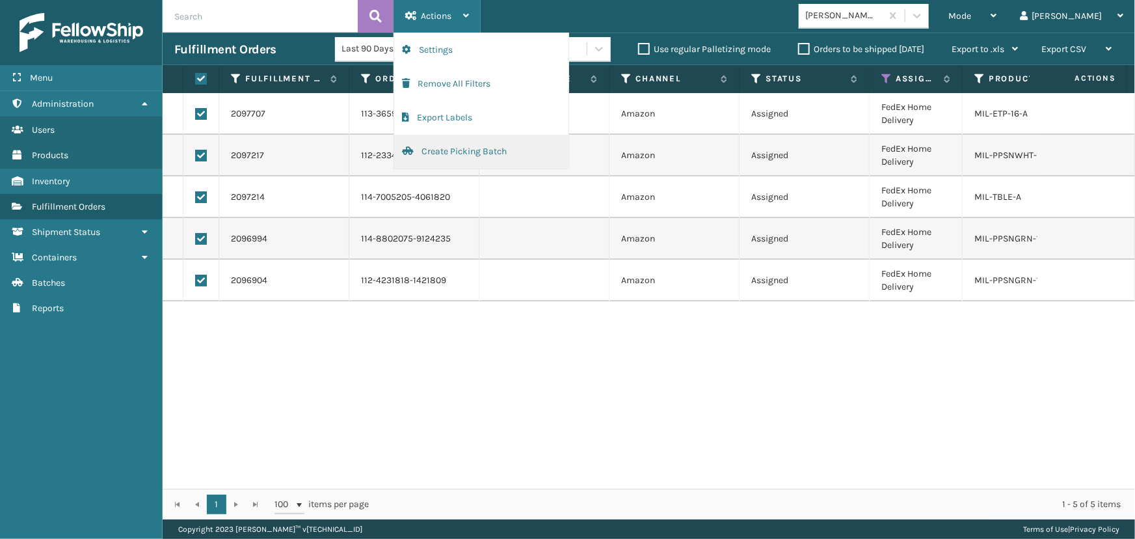
click at [461, 155] on button "Create Picking Batch" at bounding box center [481, 152] width 174 height 34
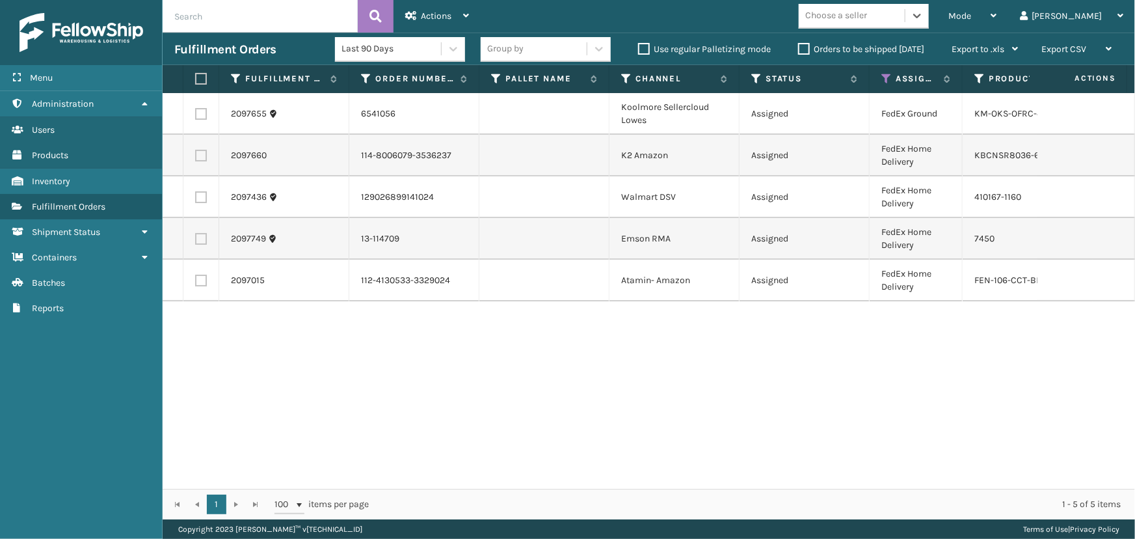
click at [208, 239] on td at bounding box center [201, 239] width 36 height 42
click at [198, 237] on label at bounding box center [201, 239] width 12 height 12
click at [196, 237] on input "checkbox" at bounding box center [195, 237] width 1 height 8
click at [204, 278] on label at bounding box center [201, 281] width 12 height 12
click at [196, 278] on input "checkbox" at bounding box center [195, 279] width 1 height 8
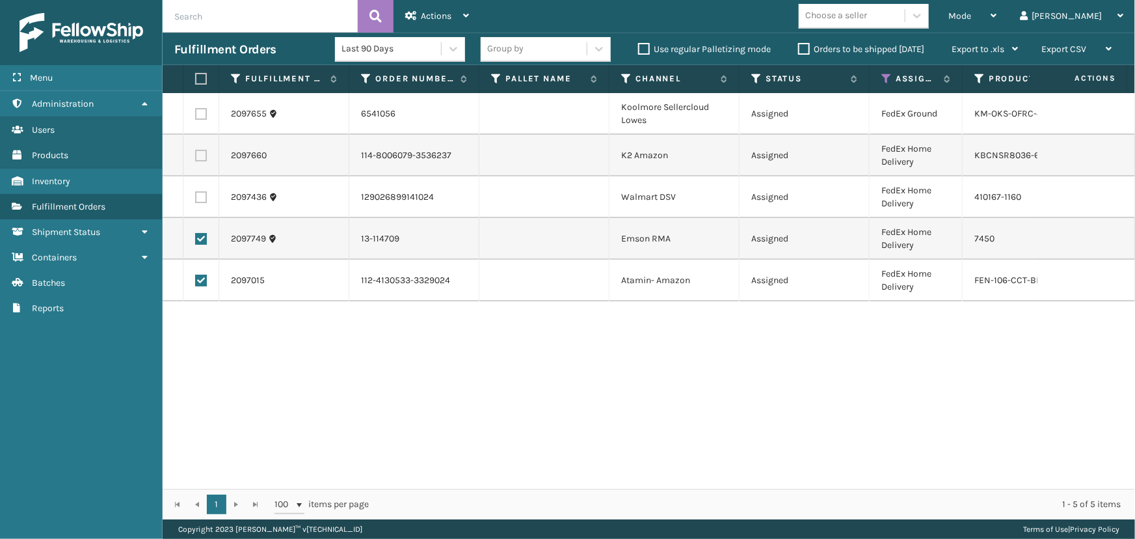
click at [200, 154] on label at bounding box center [201, 156] width 12 height 12
click at [196, 154] on input "checkbox" at bounding box center [195, 154] width 1 height 8
click at [202, 113] on label at bounding box center [201, 114] width 12 height 12
click at [196, 113] on input "checkbox" at bounding box center [195, 112] width 1 height 8
click at [427, 20] on span "Actions" at bounding box center [436, 15] width 31 height 11
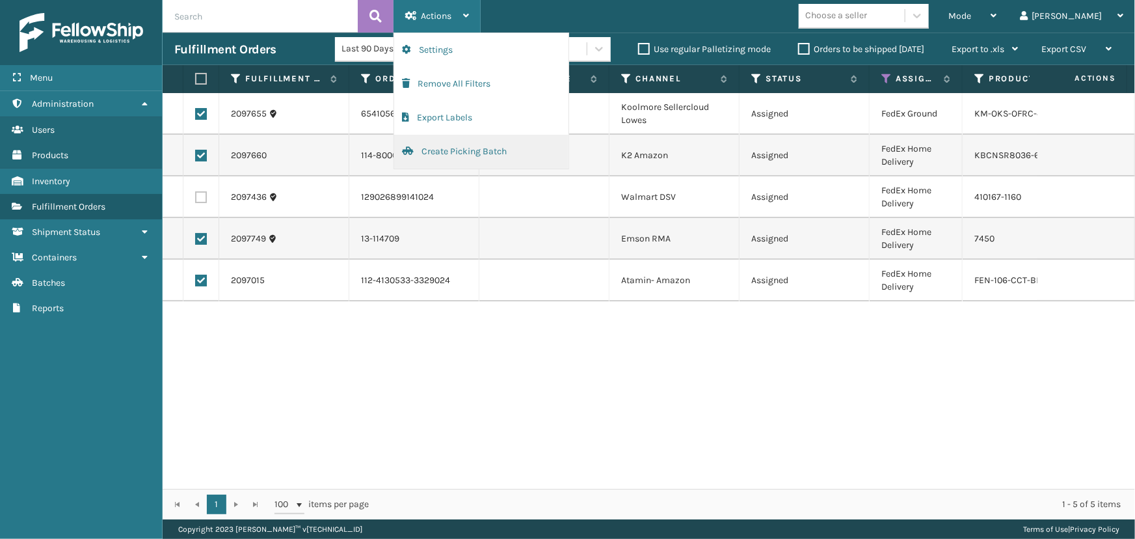
click at [463, 155] on button "Create Picking Batch" at bounding box center [481, 152] width 174 height 34
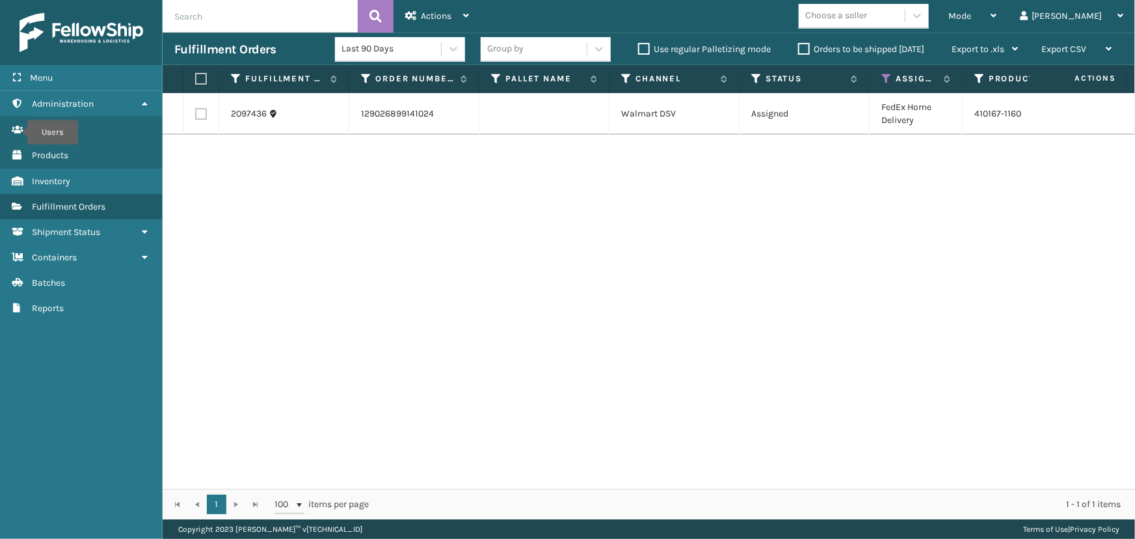
click at [651, 229] on div "2097436 129026899141024 Walmart DSV Assigned FedEx Home Delivery 410167-1160 [D…" at bounding box center [649, 291] width 973 height 396
